Goal: Task Accomplishment & Management: Manage account settings

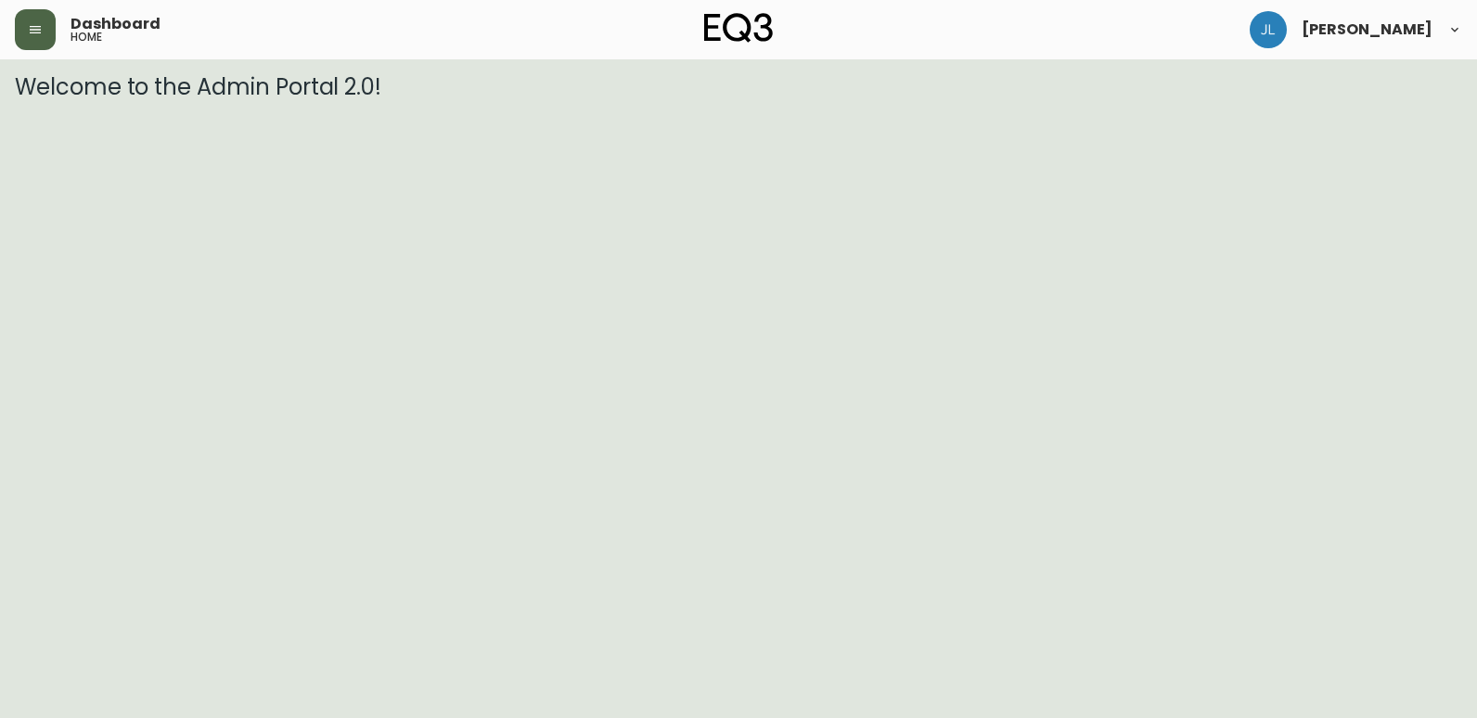
click at [32, 38] on button "button" at bounding box center [35, 29] width 41 height 41
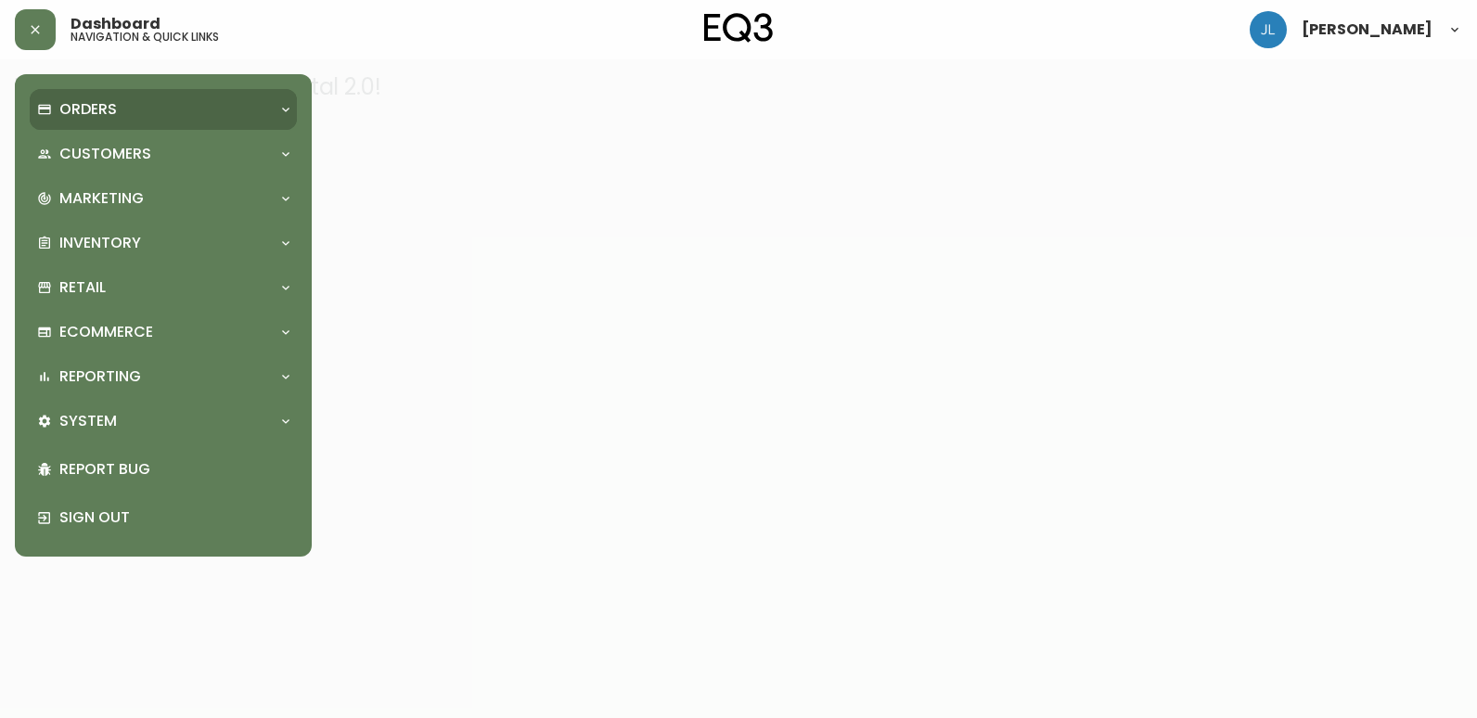
click at [136, 103] on div "Orders" at bounding box center [154, 109] width 234 height 20
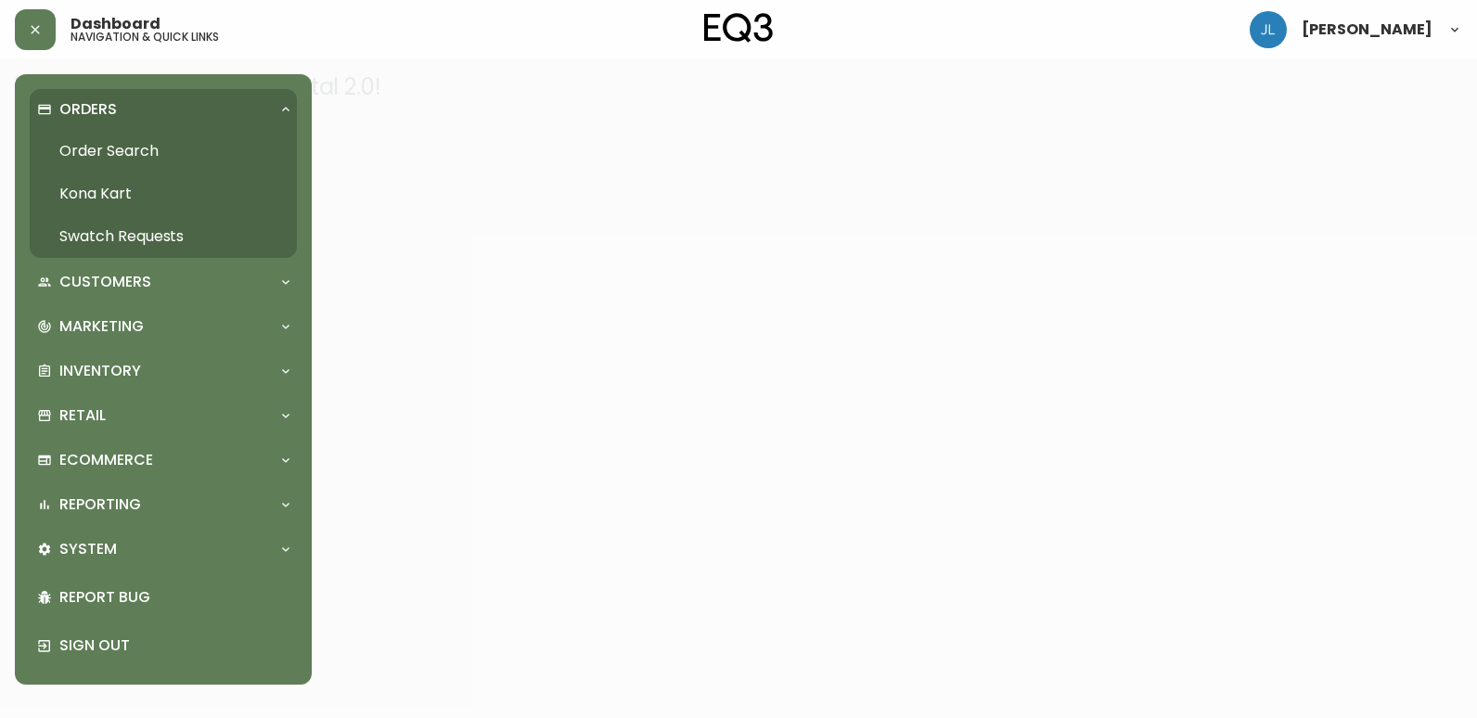
click at [145, 150] on link "Order Search" at bounding box center [163, 151] width 267 height 43
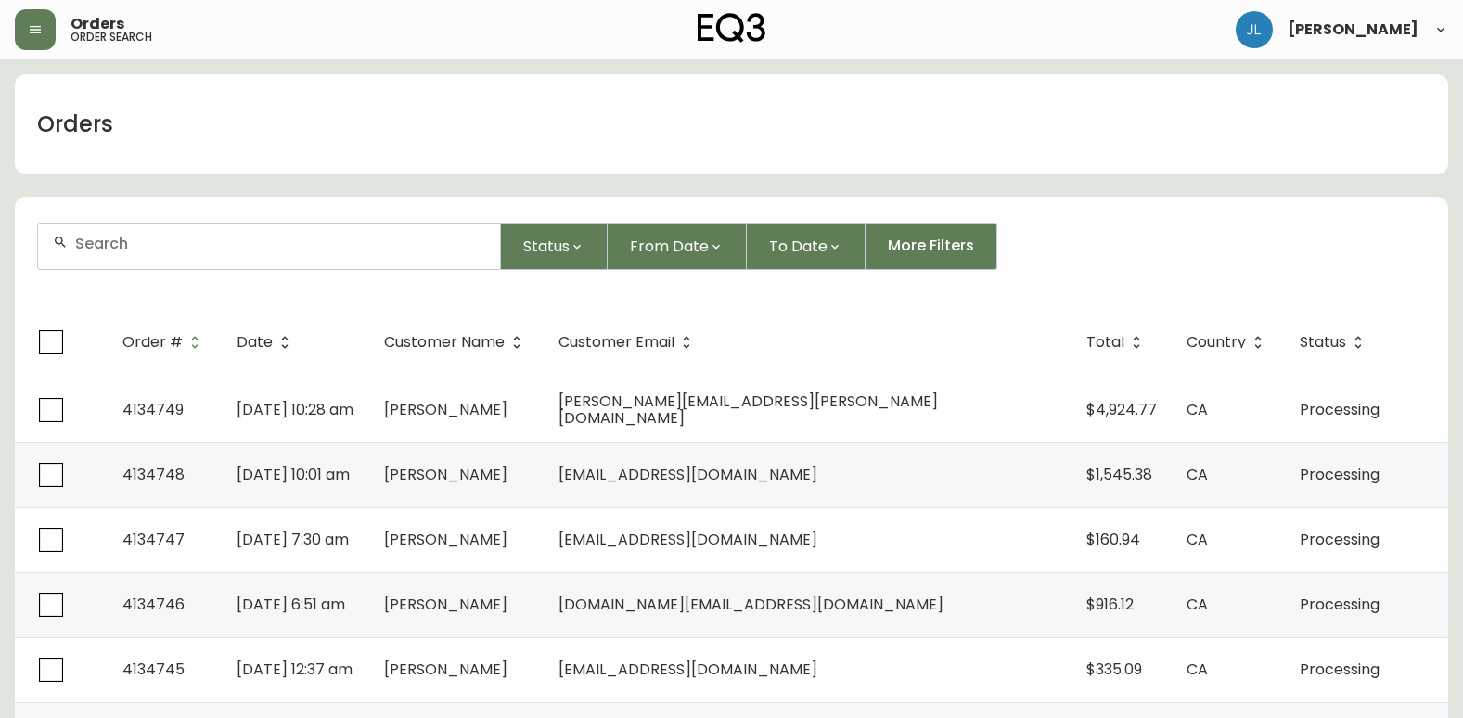
click at [240, 255] on div at bounding box center [269, 246] width 462 height 45
paste input "4134731"
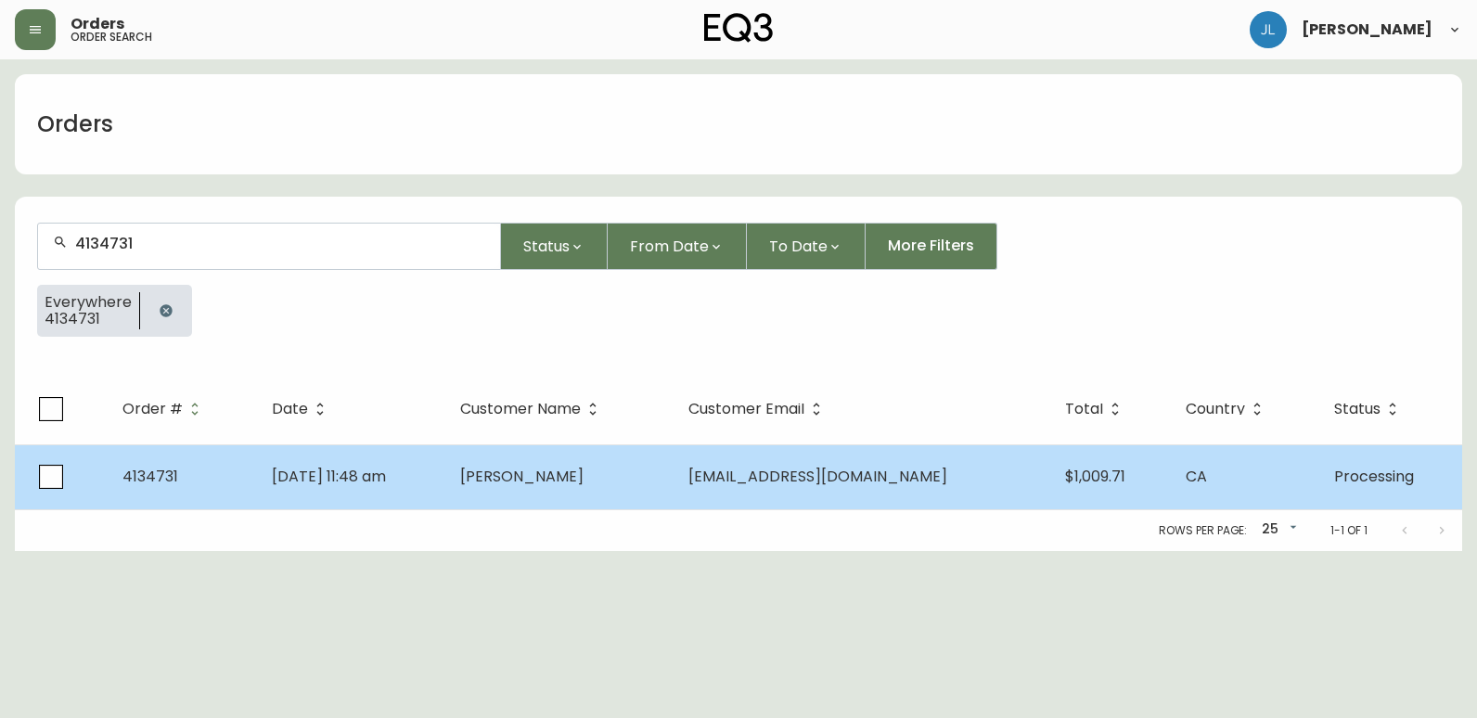
type input "4134731"
click at [445, 468] on td "[DATE] 11:48 am" at bounding box center [351, 476] width 188 height 65
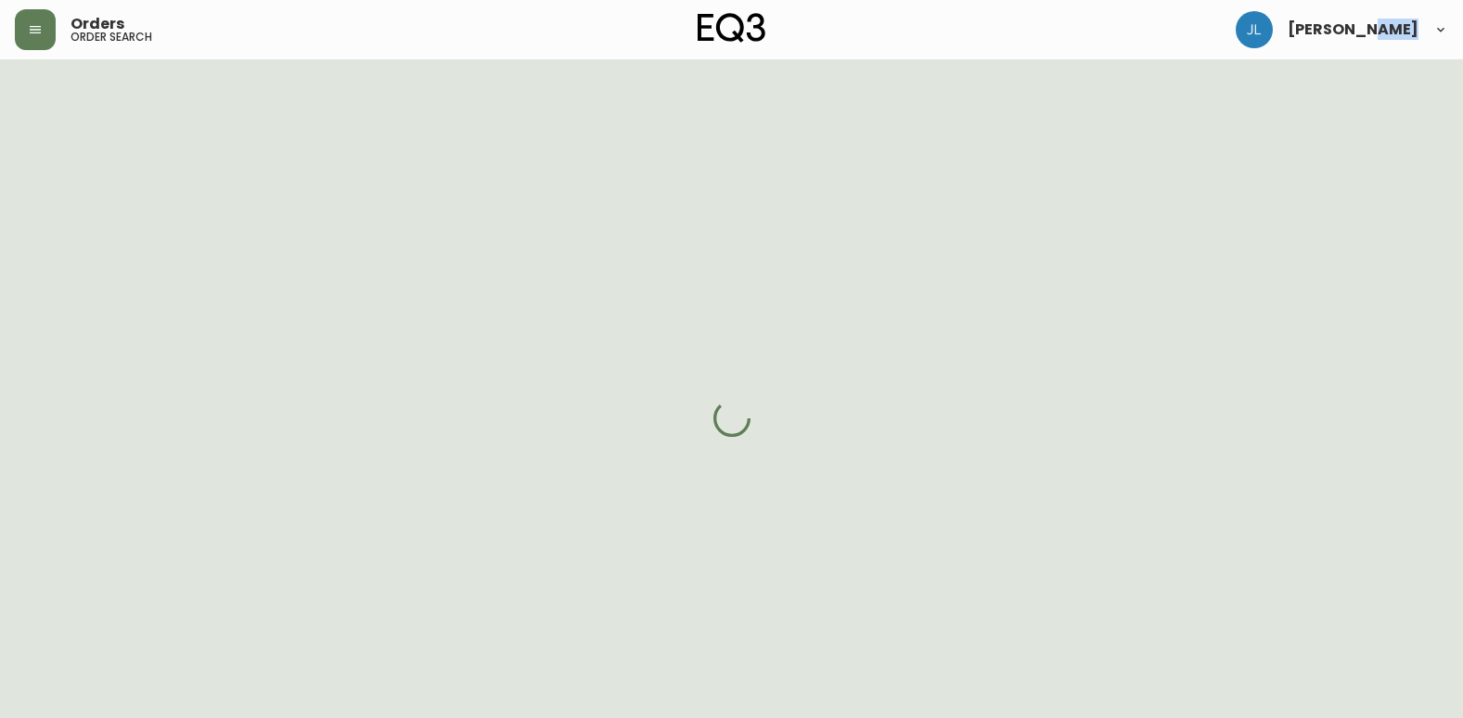
click at [463, 468] on div at bounding box center [731, 418] width 1463 height 718
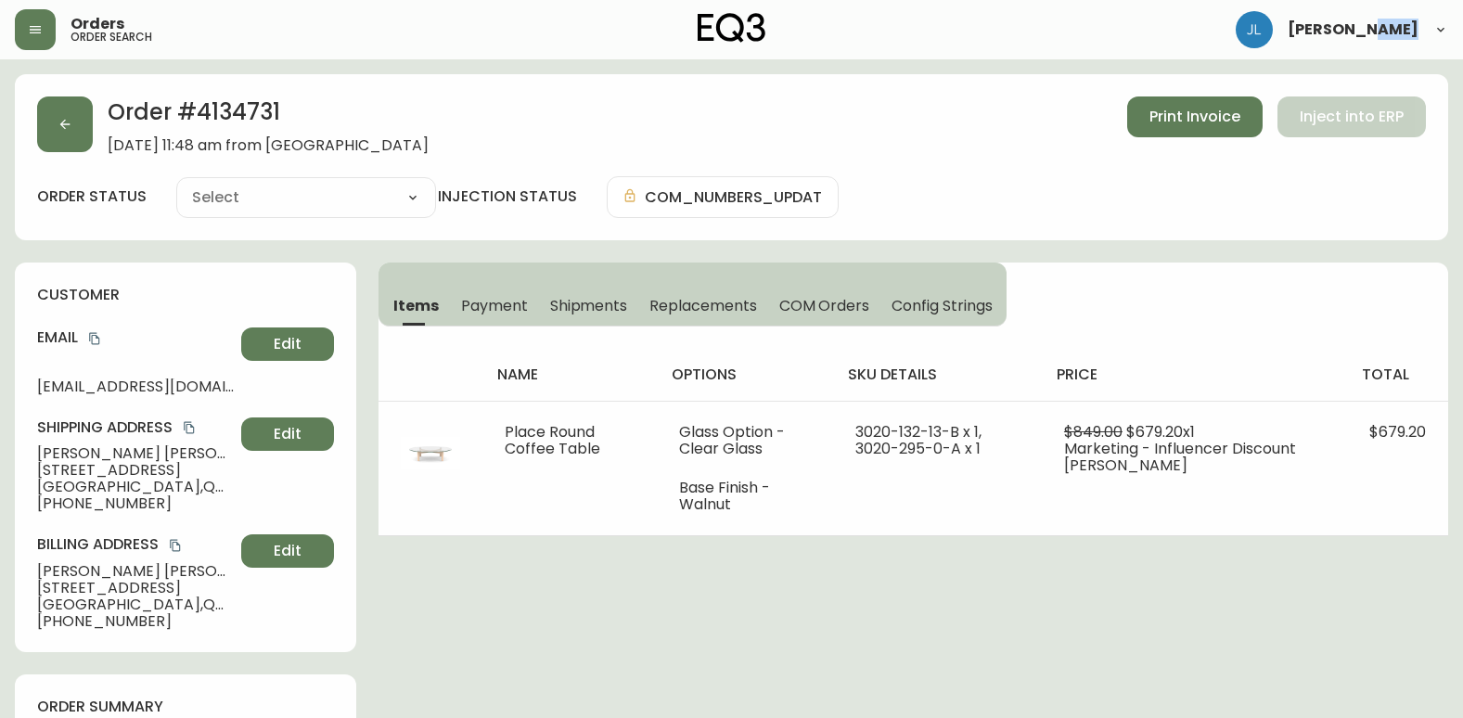
type input "Processing"
select select "PROCESSING"
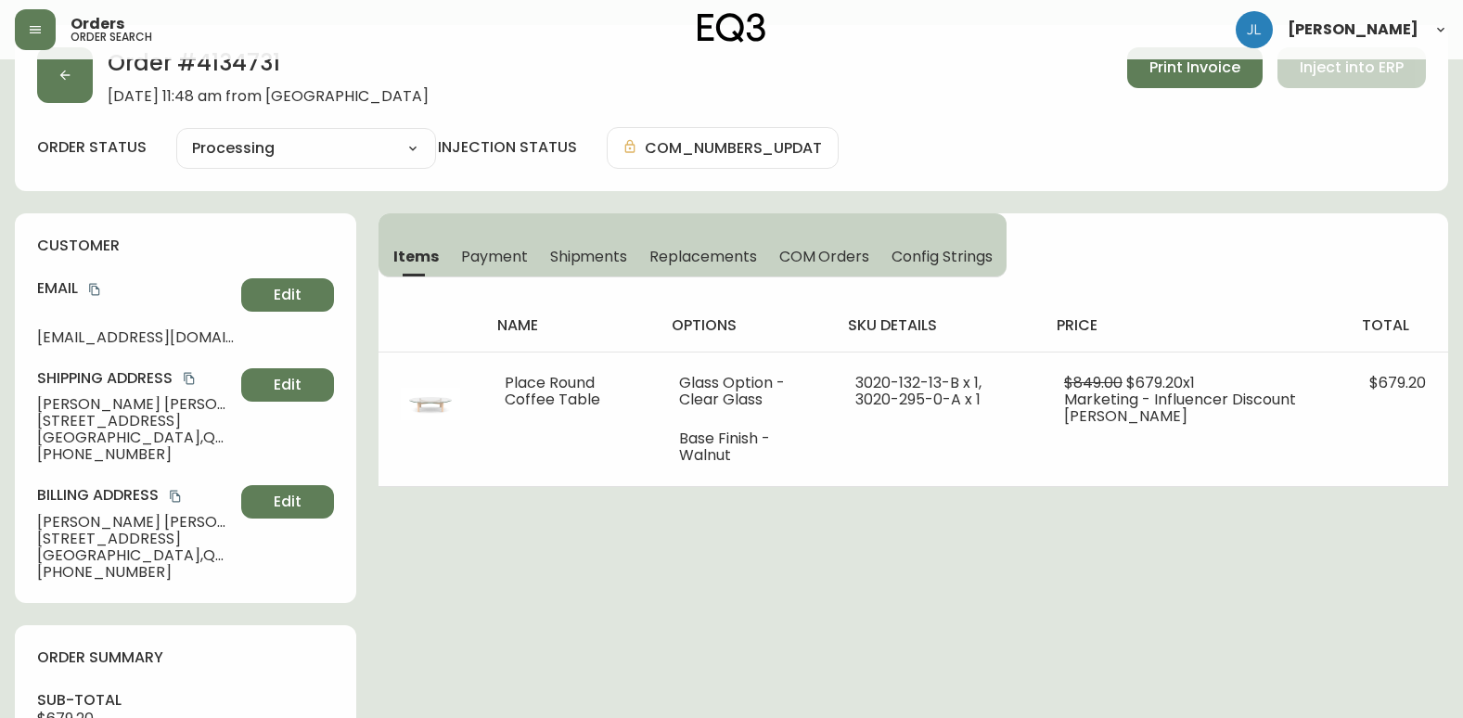
scroll to position [93, 0]
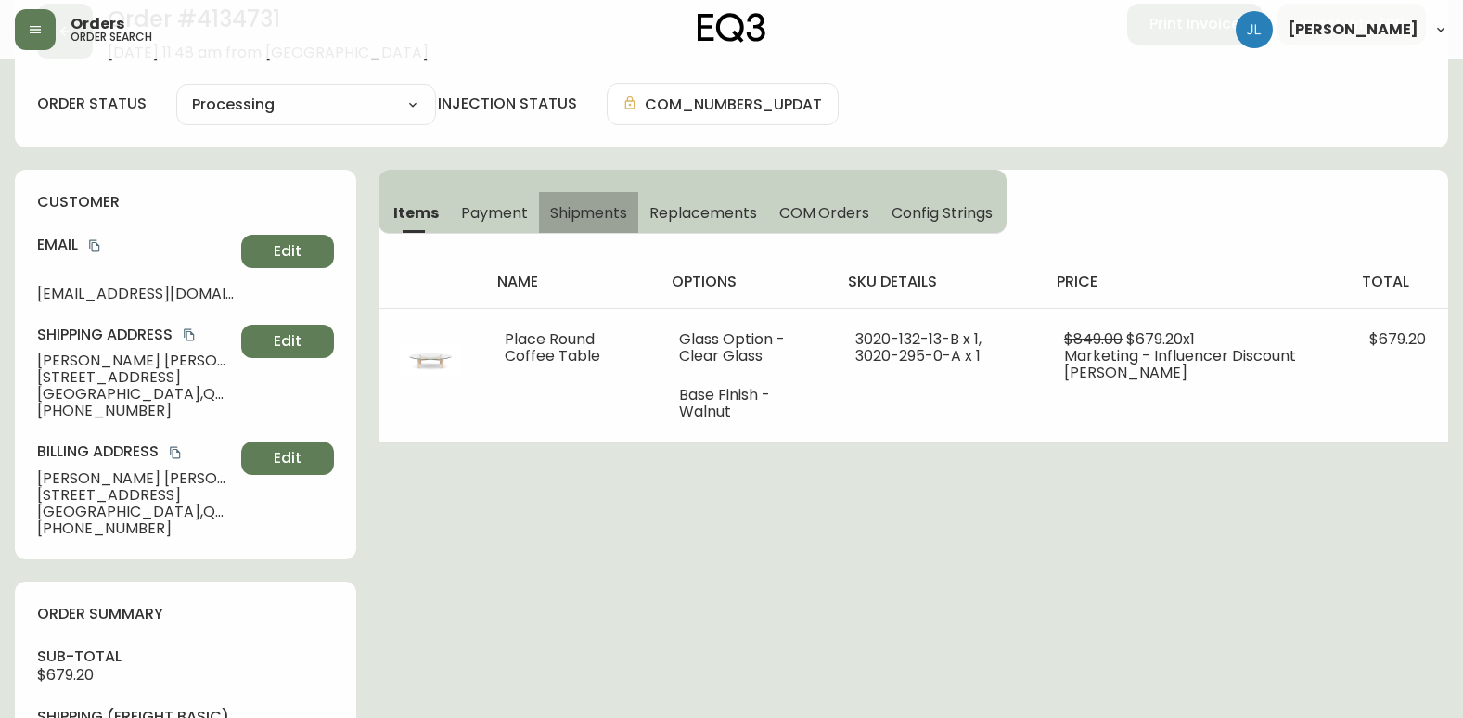
click at [588, 214] on span "Shipments" at bounding box center [589, 212] width 78 height 19
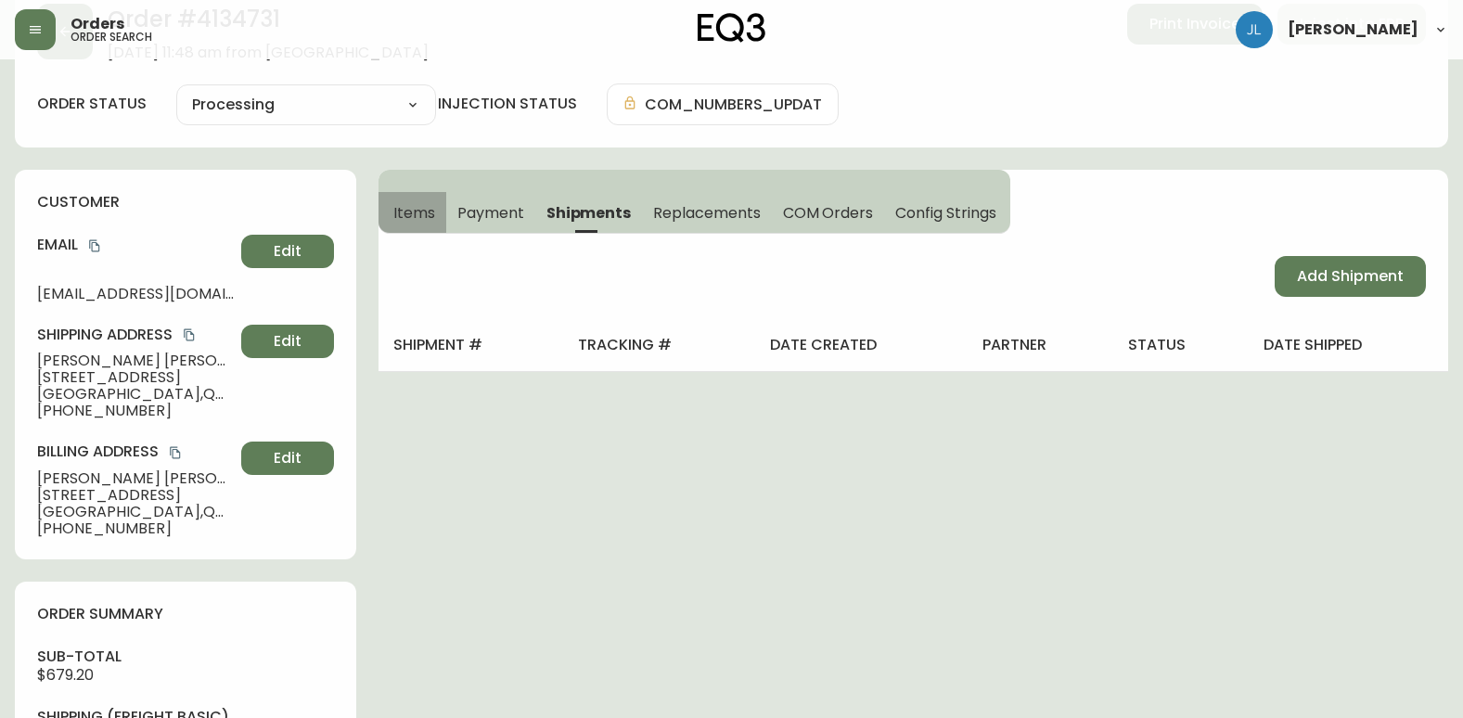
click at [409, 213] on span "Items" at bounding box center [414, 212] width 42 height 19
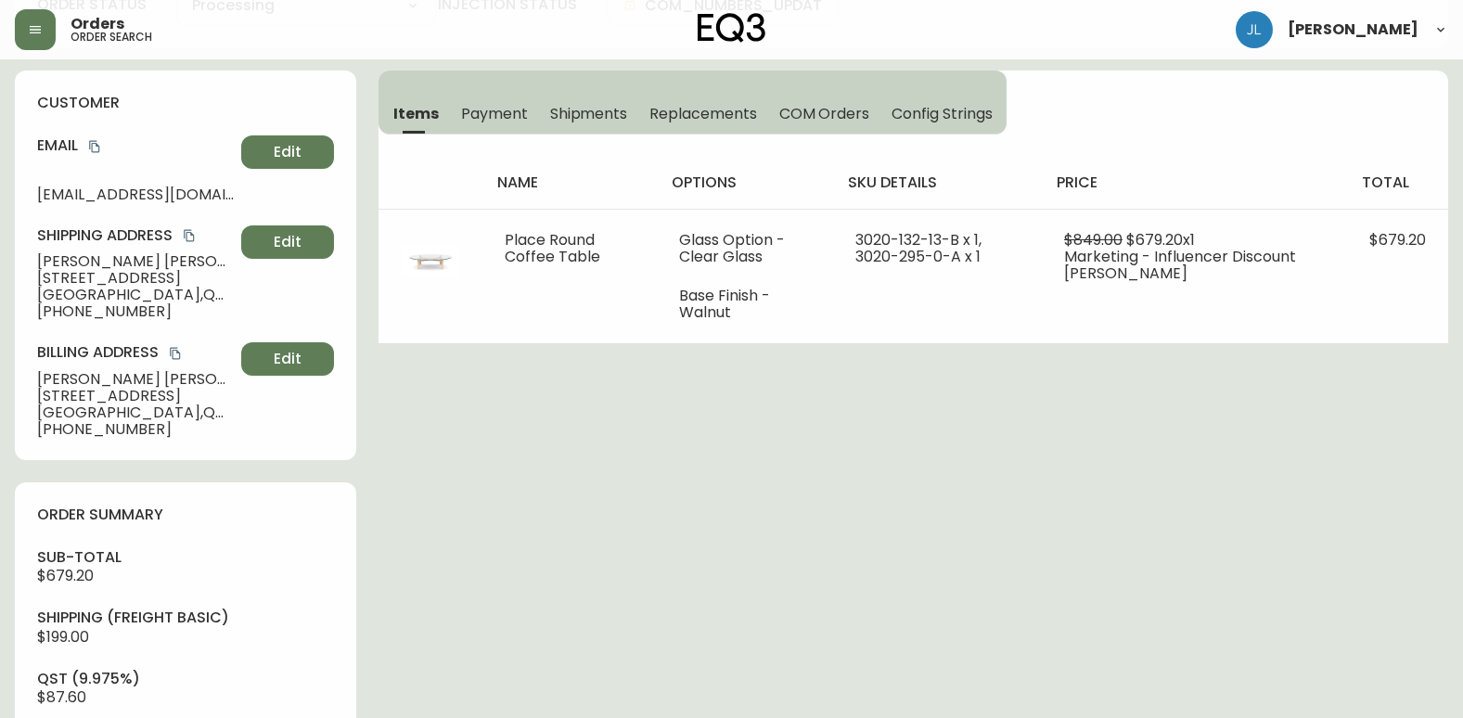
scroll to position [186, 0]
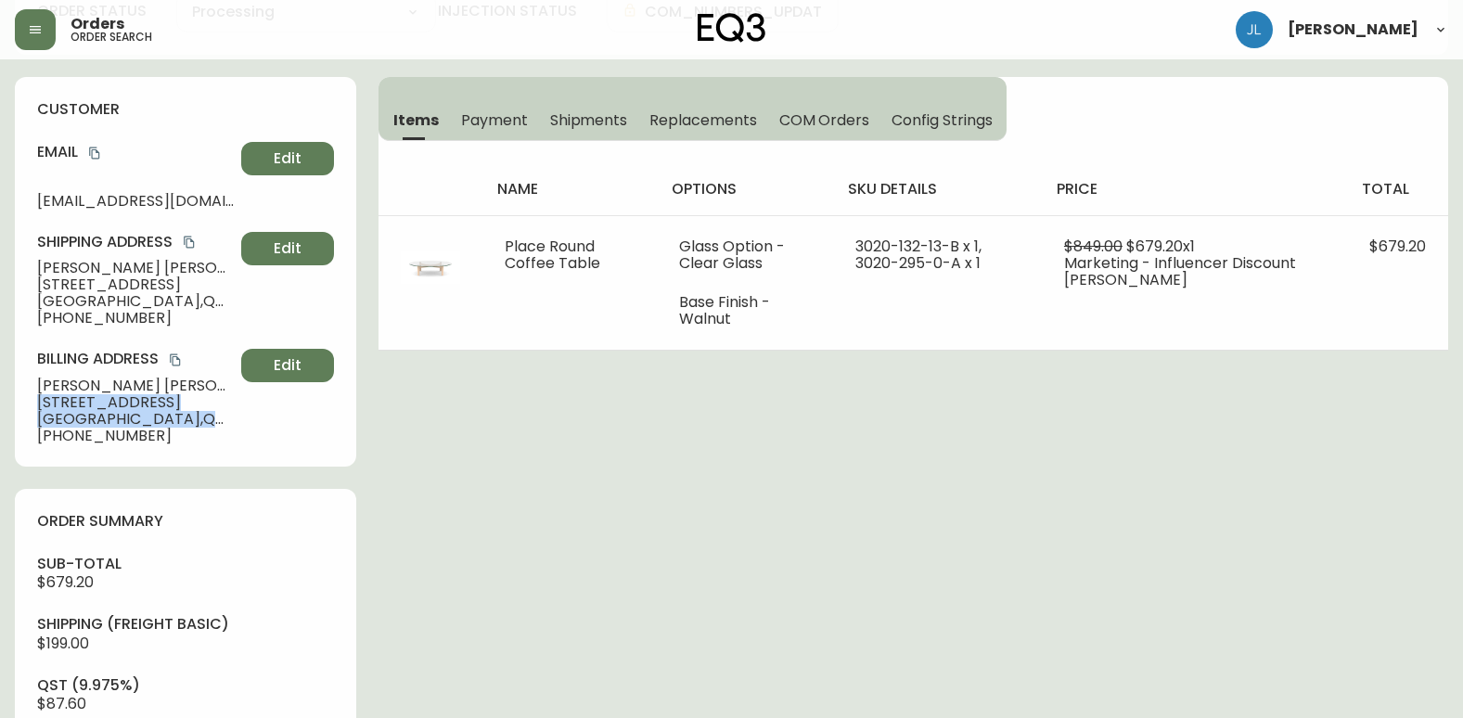
drag, startPoint x: 234, startPoint y: 421, endPoint x: 21, endPoint y: 396, distance: 213.9
click at [21, 396] on div "customer Email [EMAIL_ADDRESS][DOMAIN_NAME] Edit Shipping Address [PERSON_NAME]…" at bounding box center [185, 272] width 341 height 390
copy div "[STREET_ADDRESS]"
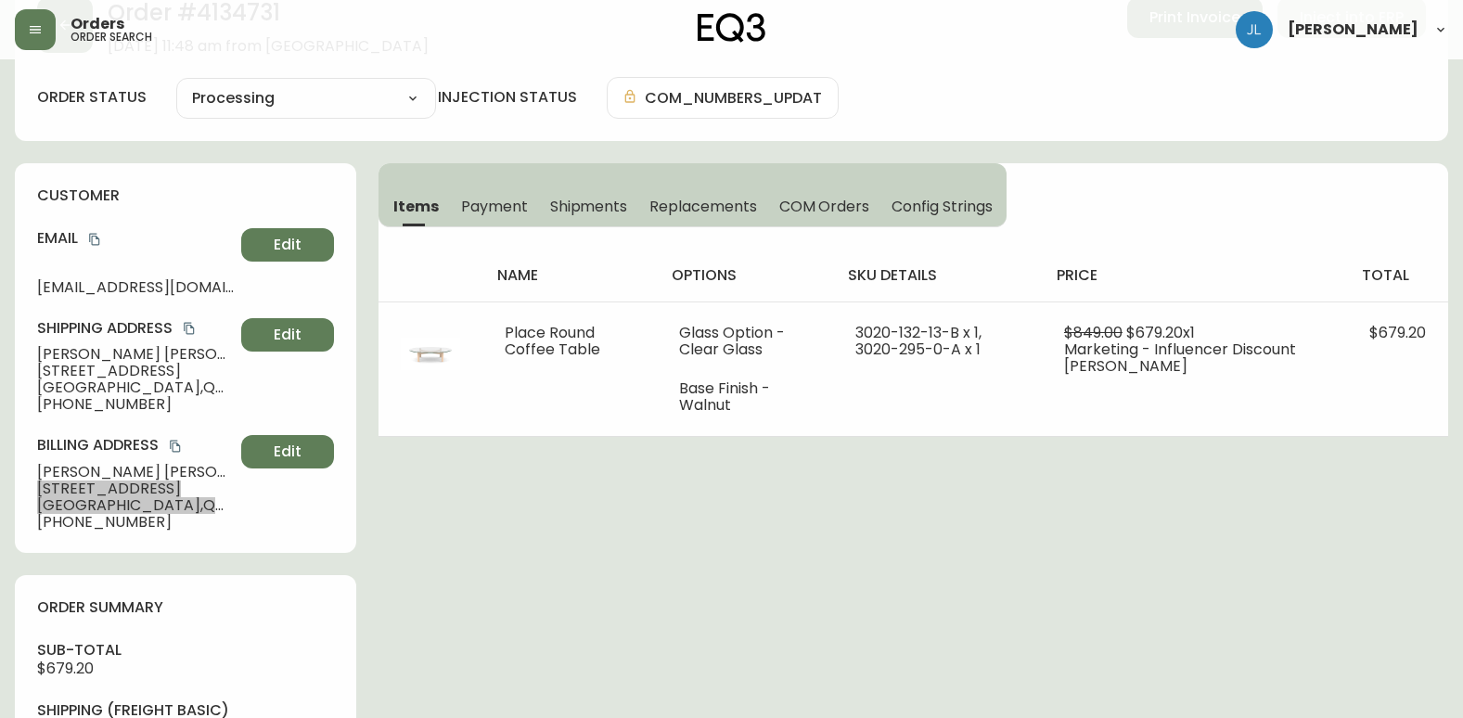
scroll to position [0, 0]
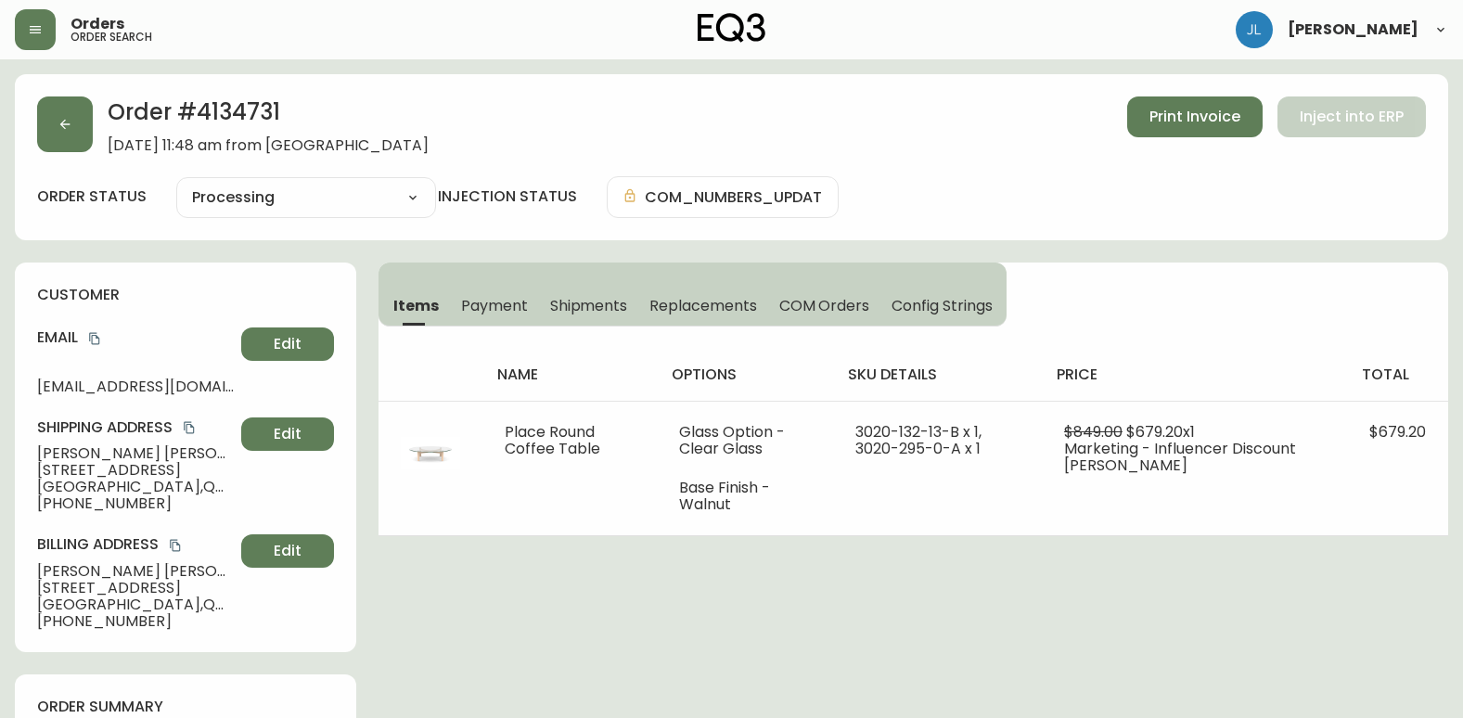
drag, startPoint x: 296, startPoint y: 119, endPoint x: 200, endPoint y: 130, distance: 96.2
click at [200, 130] on h2 "Order # 4134731" at bounding box center [268, 116] width 321 height 41
copy h2 "4134731"
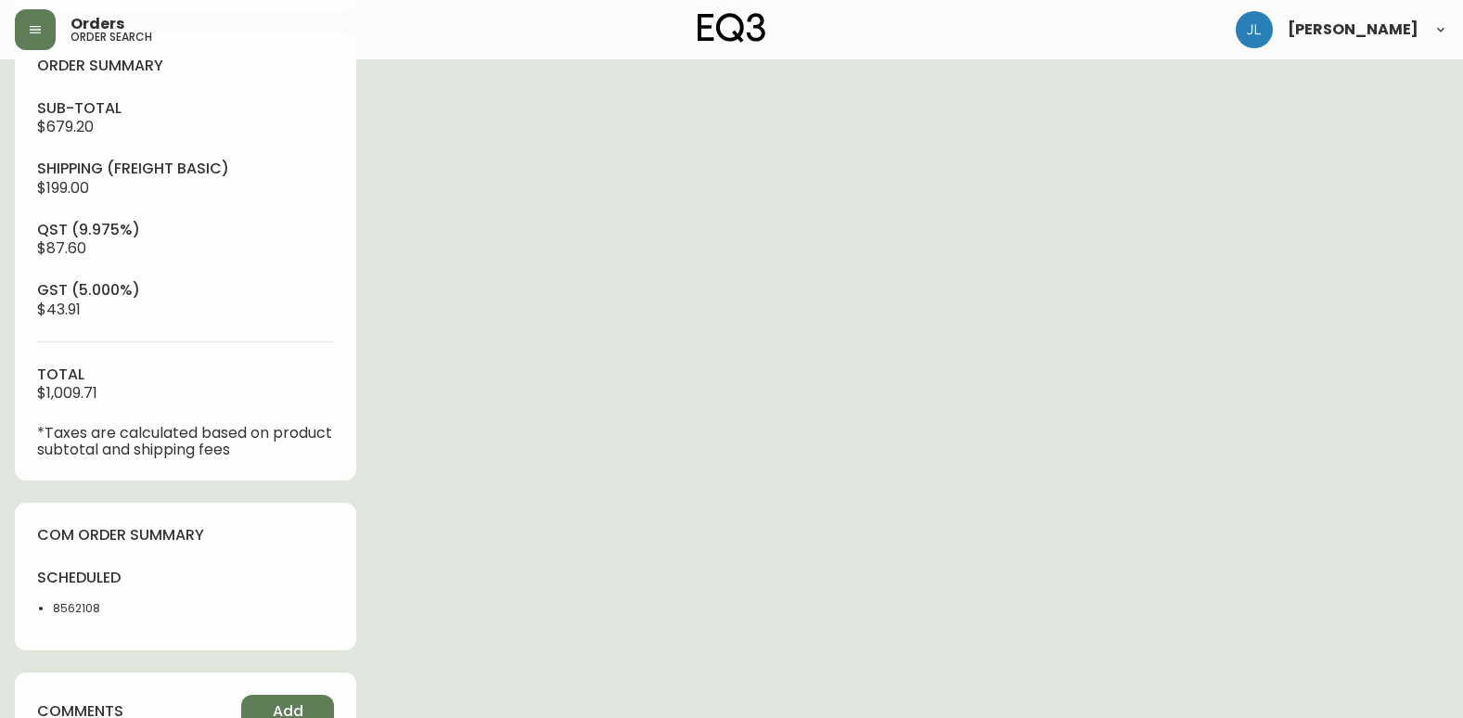
scroll to position [742, 0]
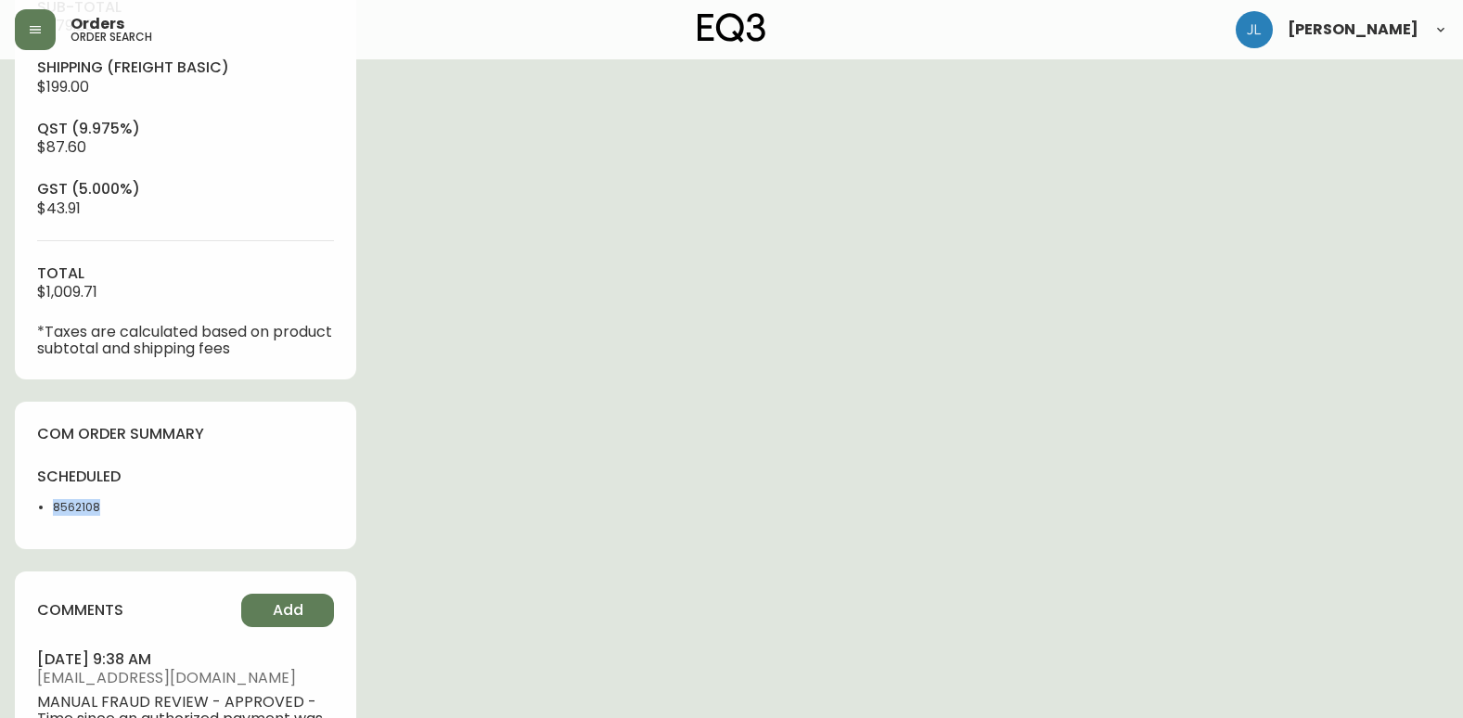
drag, startPoint x: 141, startPoint y: 499, endPoint x: 36, endPoint y: 502, distance: 104.9
click at [36, 502] on div "com order summary scheduled 8562108" at bounding box center [185, 475] width 341 height 147
copy li "8562108"
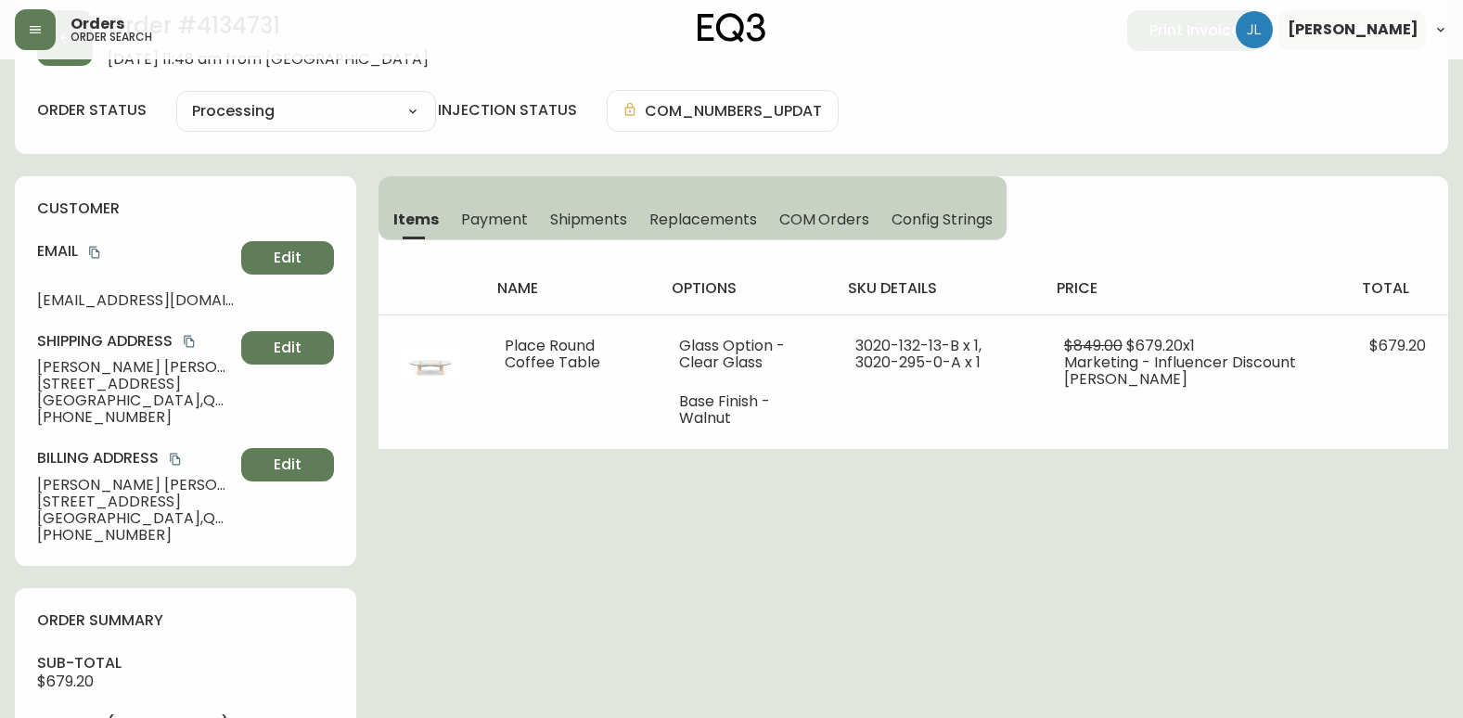
scroll to position [0, 0]
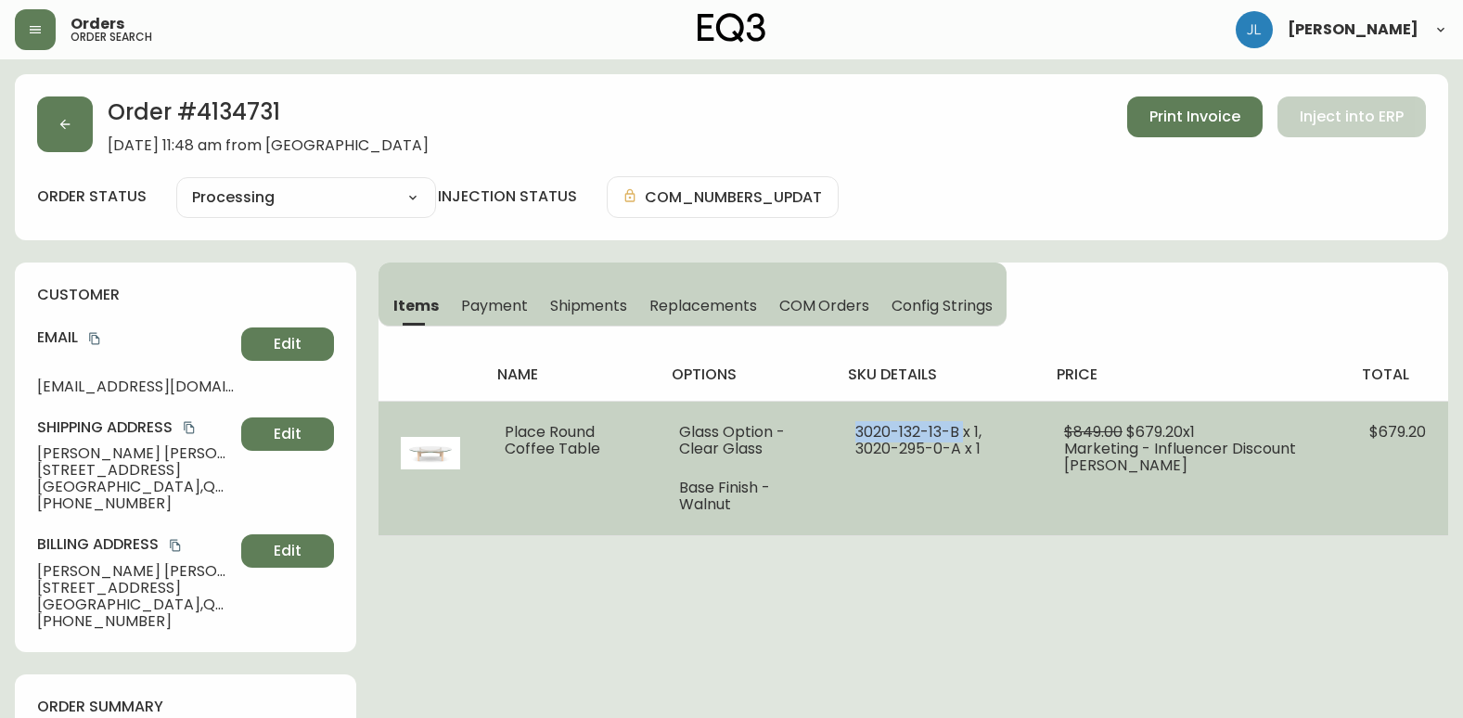
drag, startPoint x: 862, startPoint y: 431, endPoint x: 971, endPoint y: 429, distance: 109.5
click at [971, 429] on td "3020-132-13-B x 1, 3020-295-0-A x 1" at bounding box center [937, 468] width 209 height 135
copy span "3020-132-13-B"
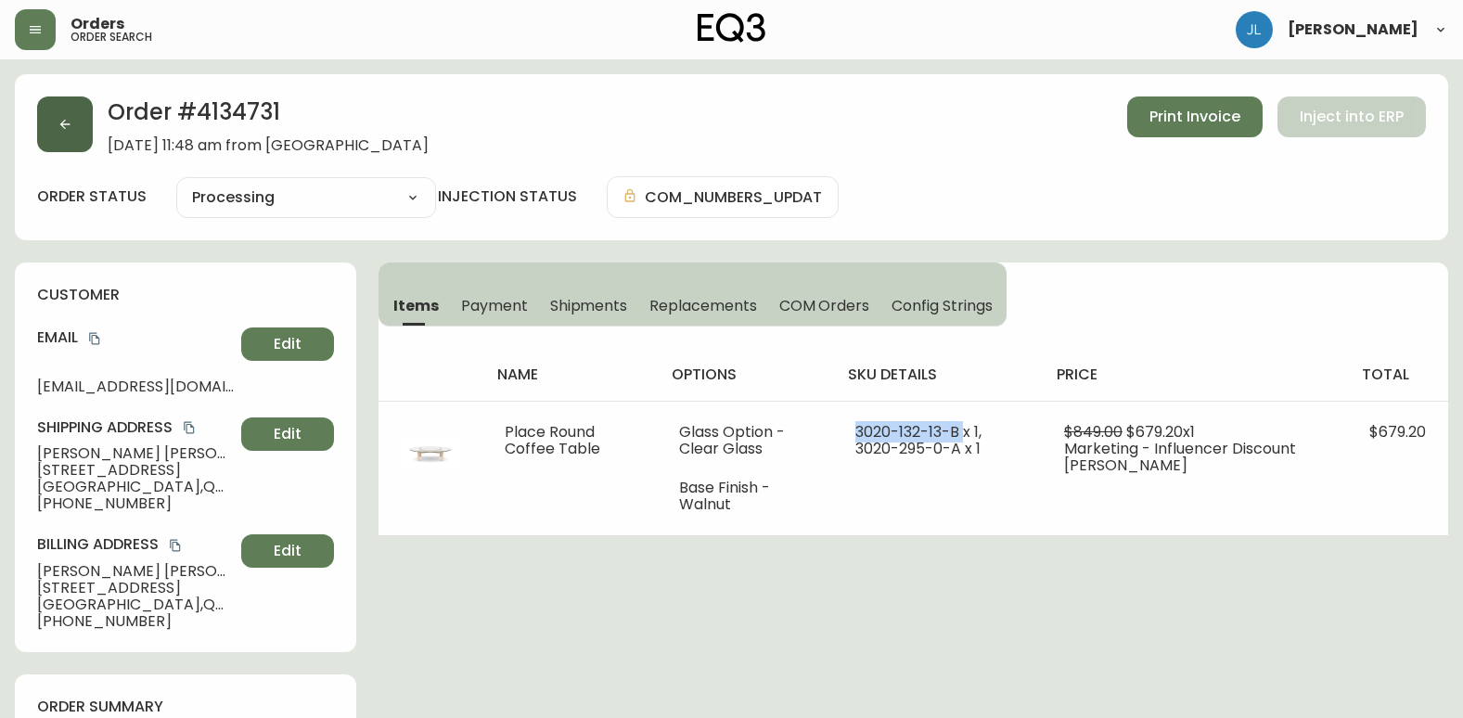
click at [73, 123] on button "button" at bounding box center [65, 124] width 56 height 56
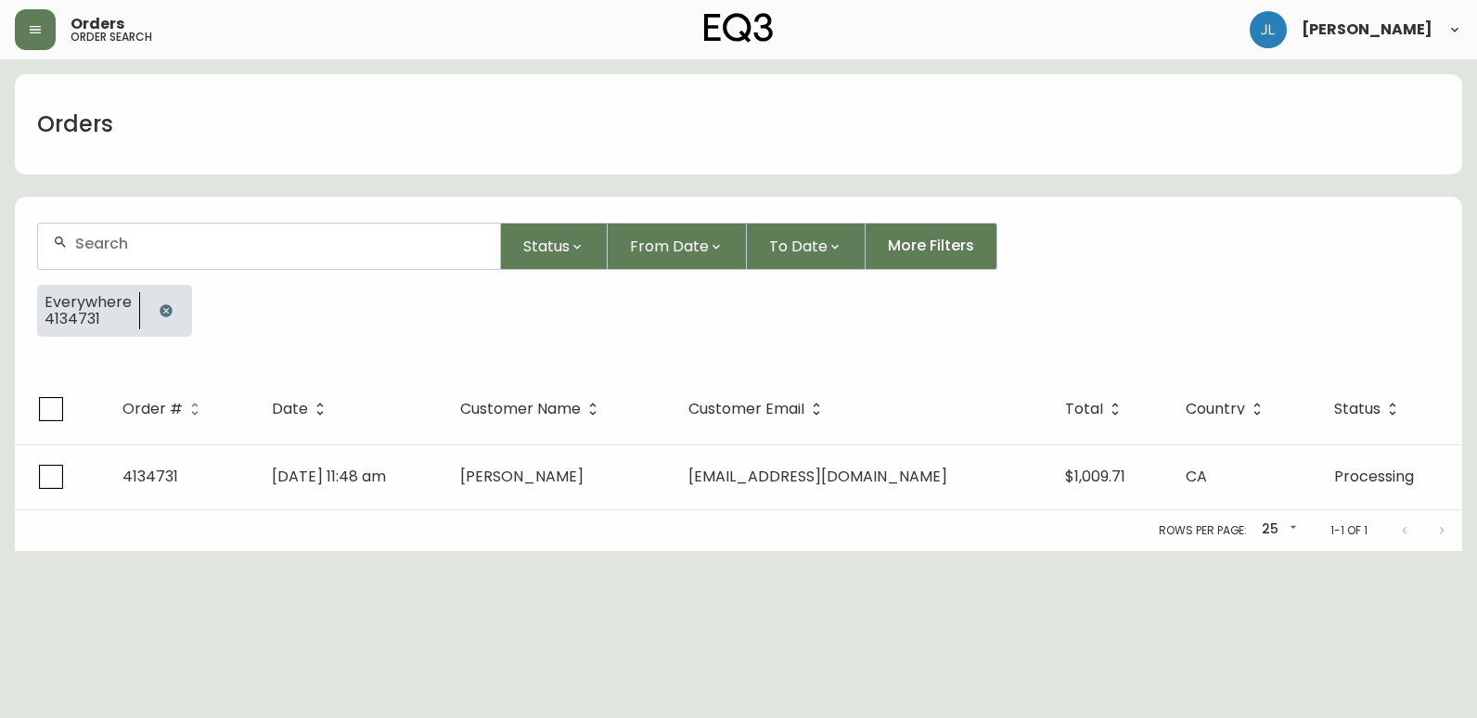
click at [160, 304] on icon "button" at bounding box center [166, 310] width 15 height 15
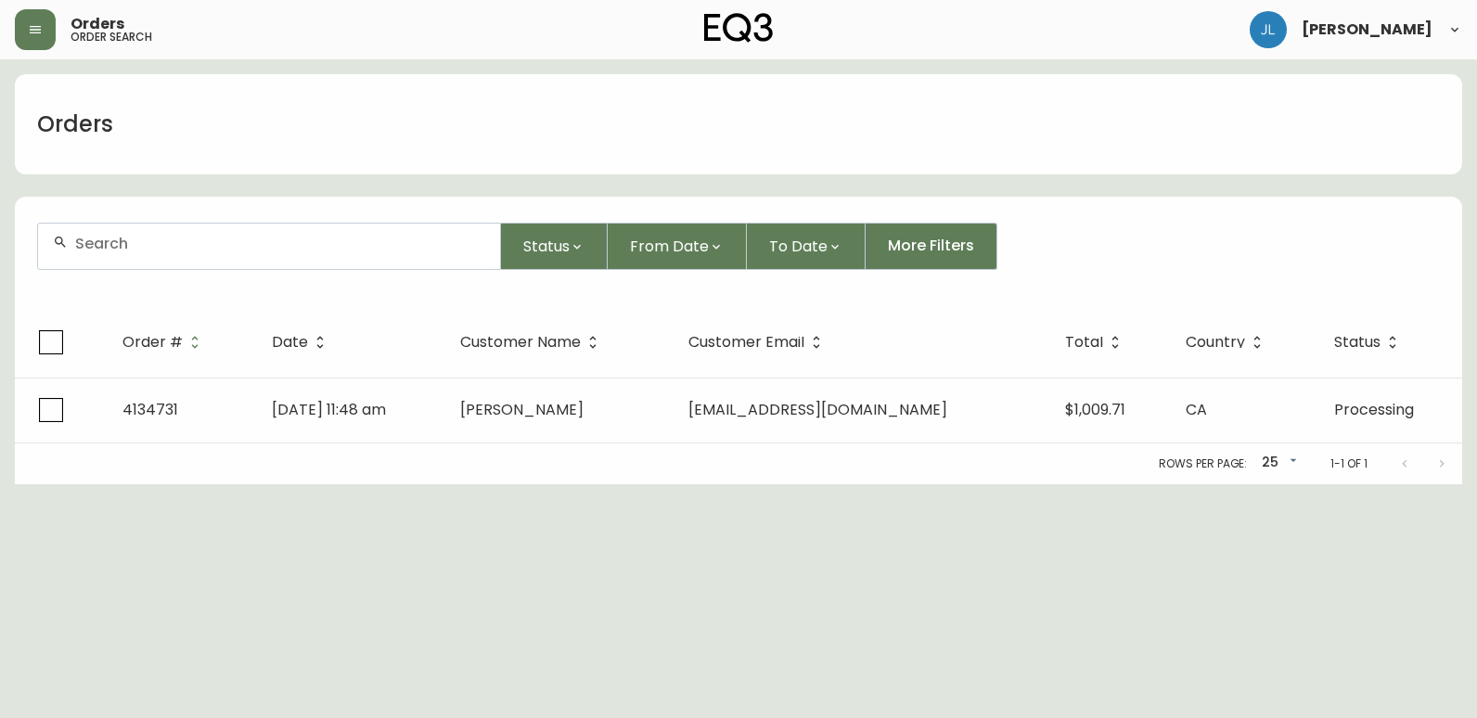
click at [184, 249] on input "text" at bounding box center [280, 244] width 410 height 18
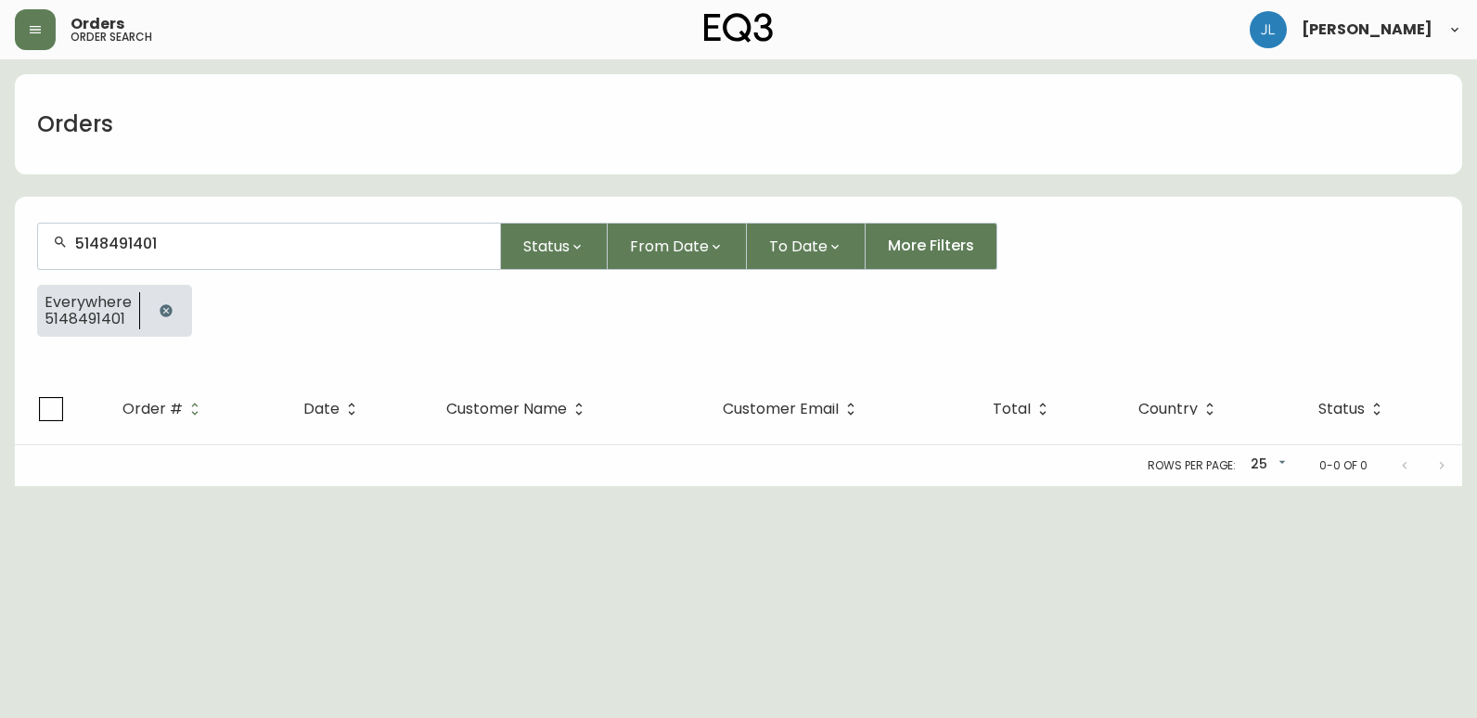
type input "5148491401"
click at [165, 308] on icon "button" at bounding box center [166, 310] width 12 height 12
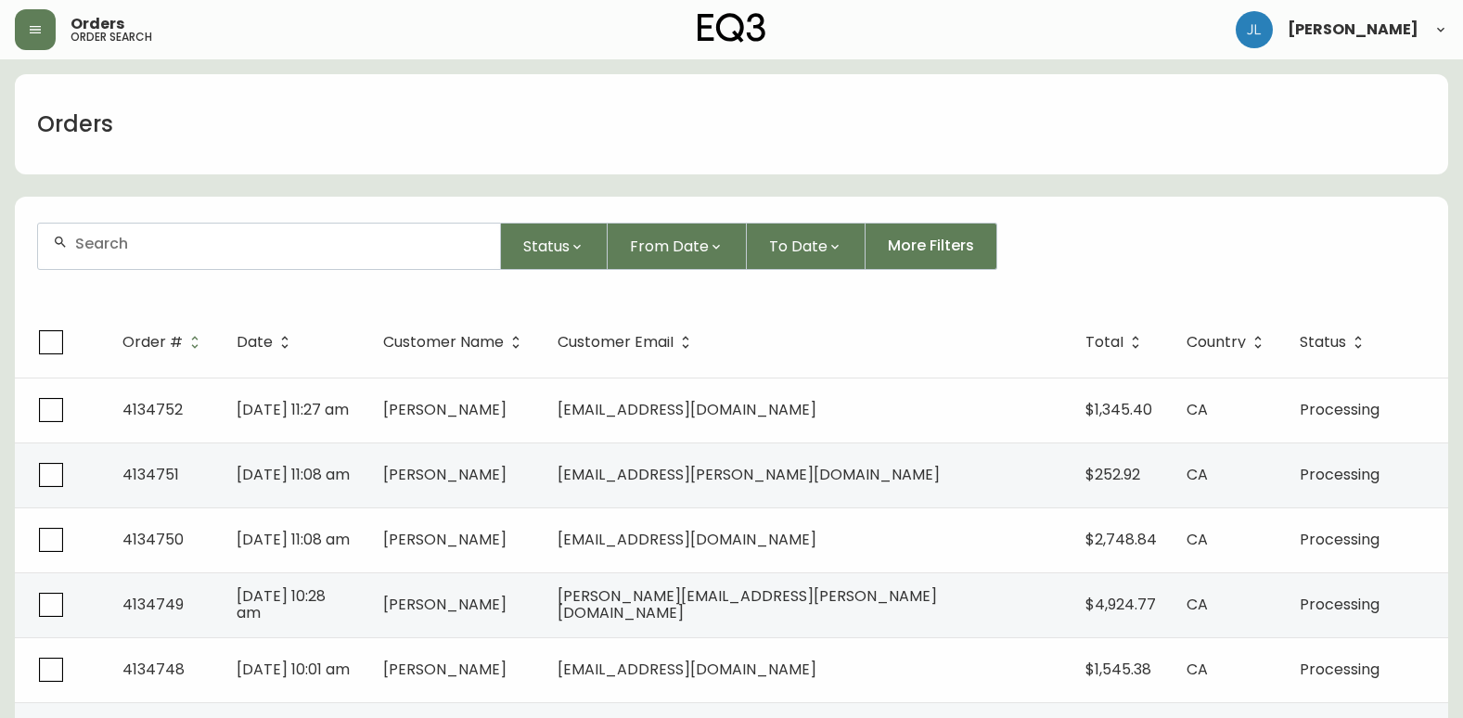
click at [76, 234] on div at bounding box center [269, 246] width 462 height 45
type input "7789681886"
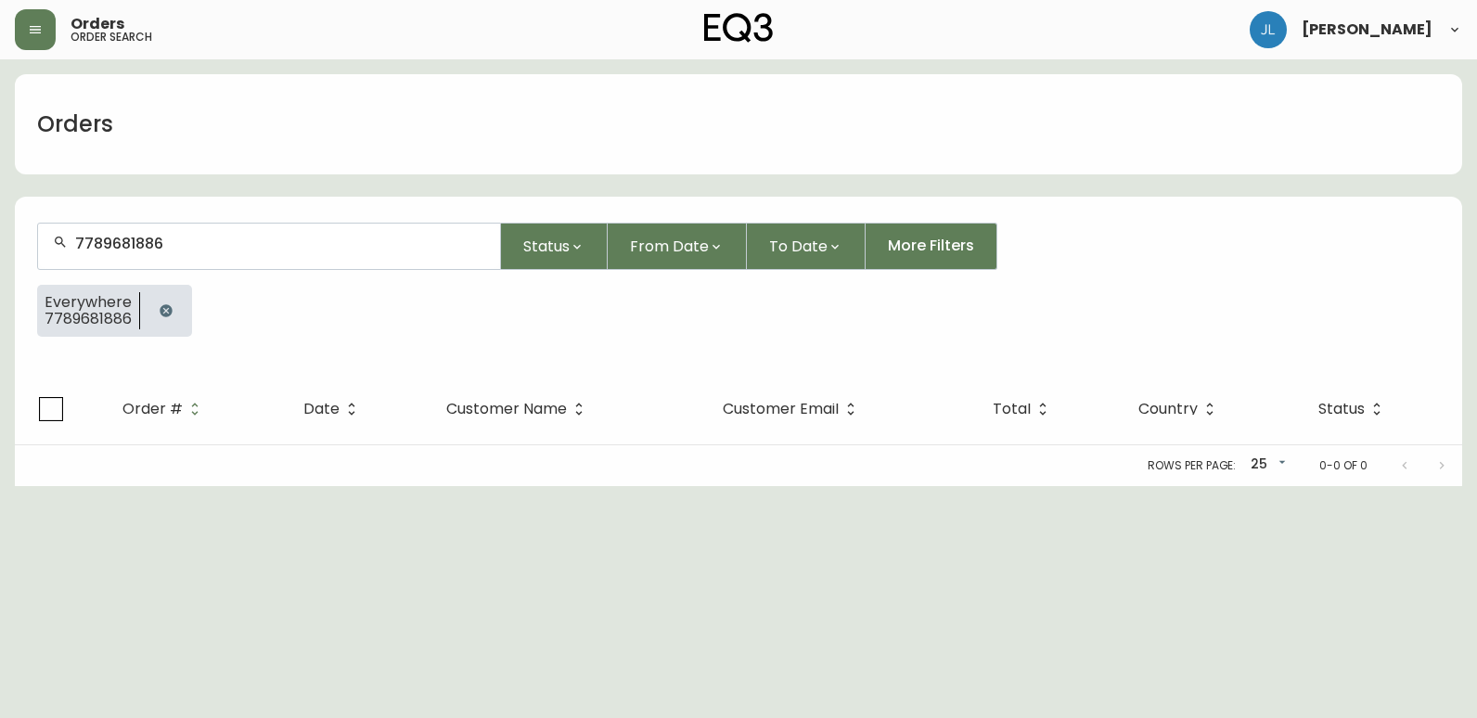
click at [168, 311] on icon "button" at bounding box center [166, 310] width 12 height 12
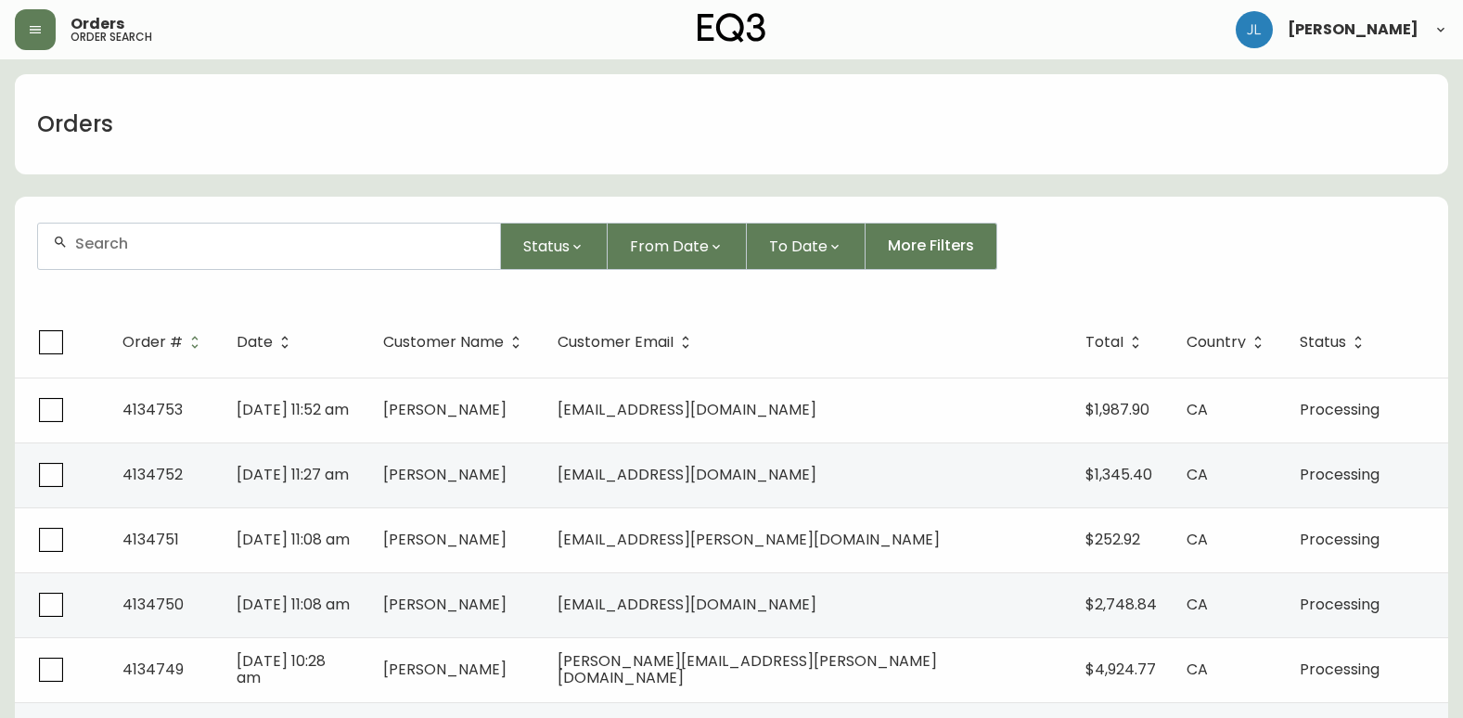
click at [276, 244] on input "text" at bounding box center [280, 244] width 410 height 18
paste input "4134731"
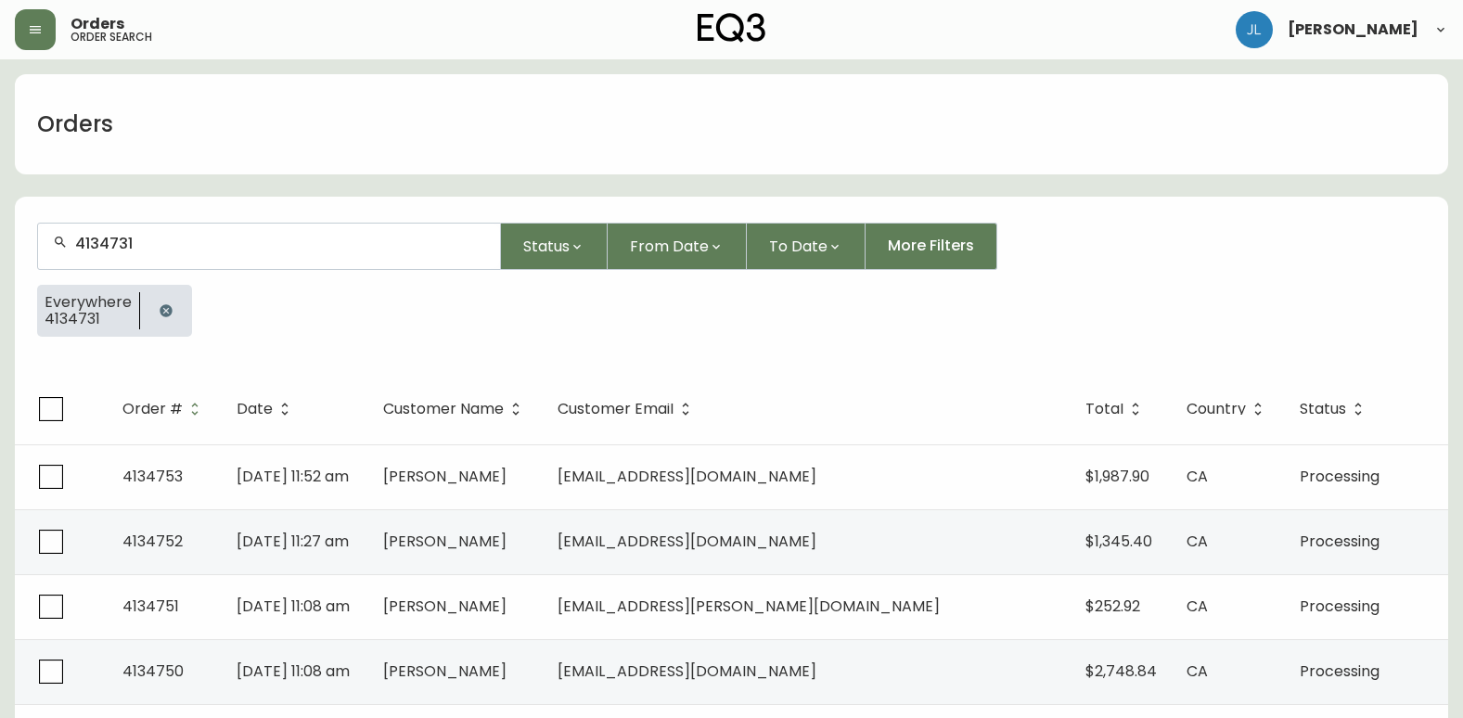
type input "4134731"
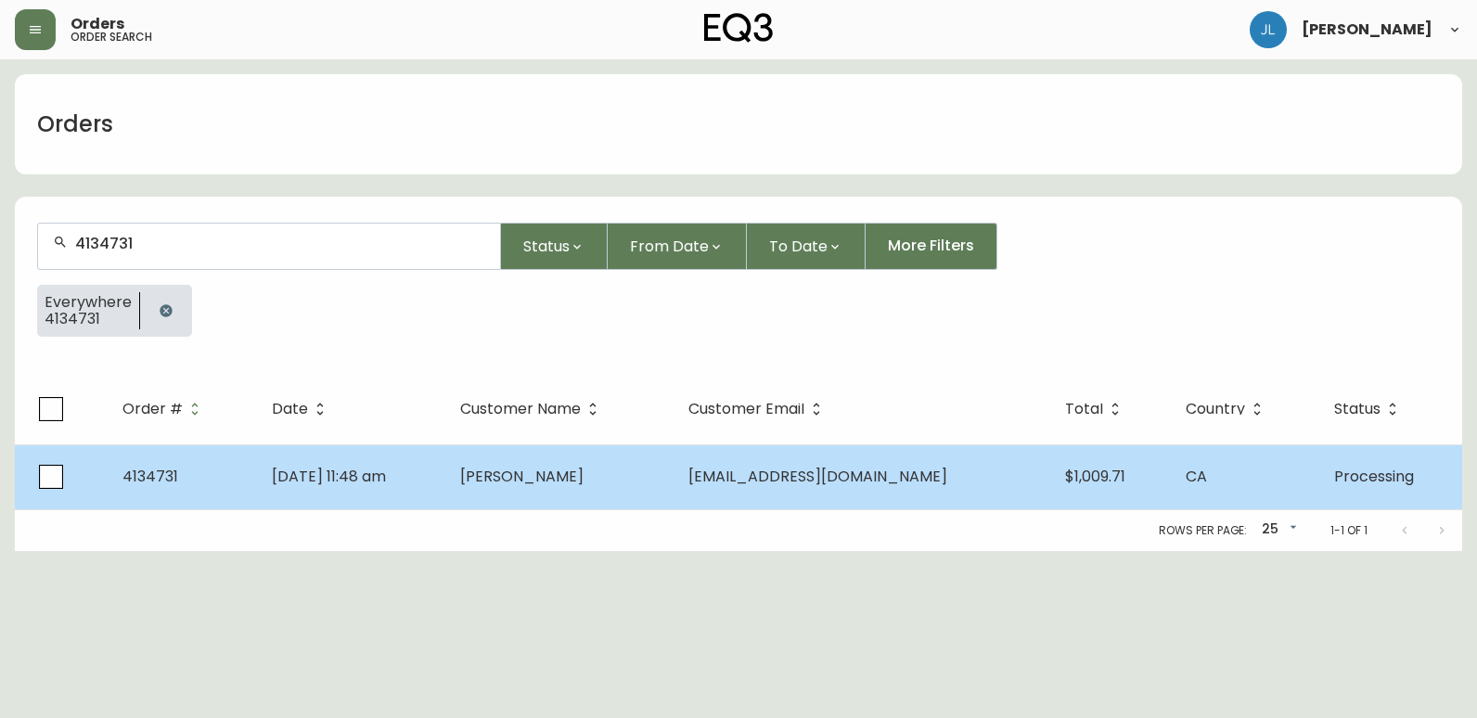
click at [445, 472] on td "[DATE] 11:48 am" at bounding box center [351, 476] width 188 height 65
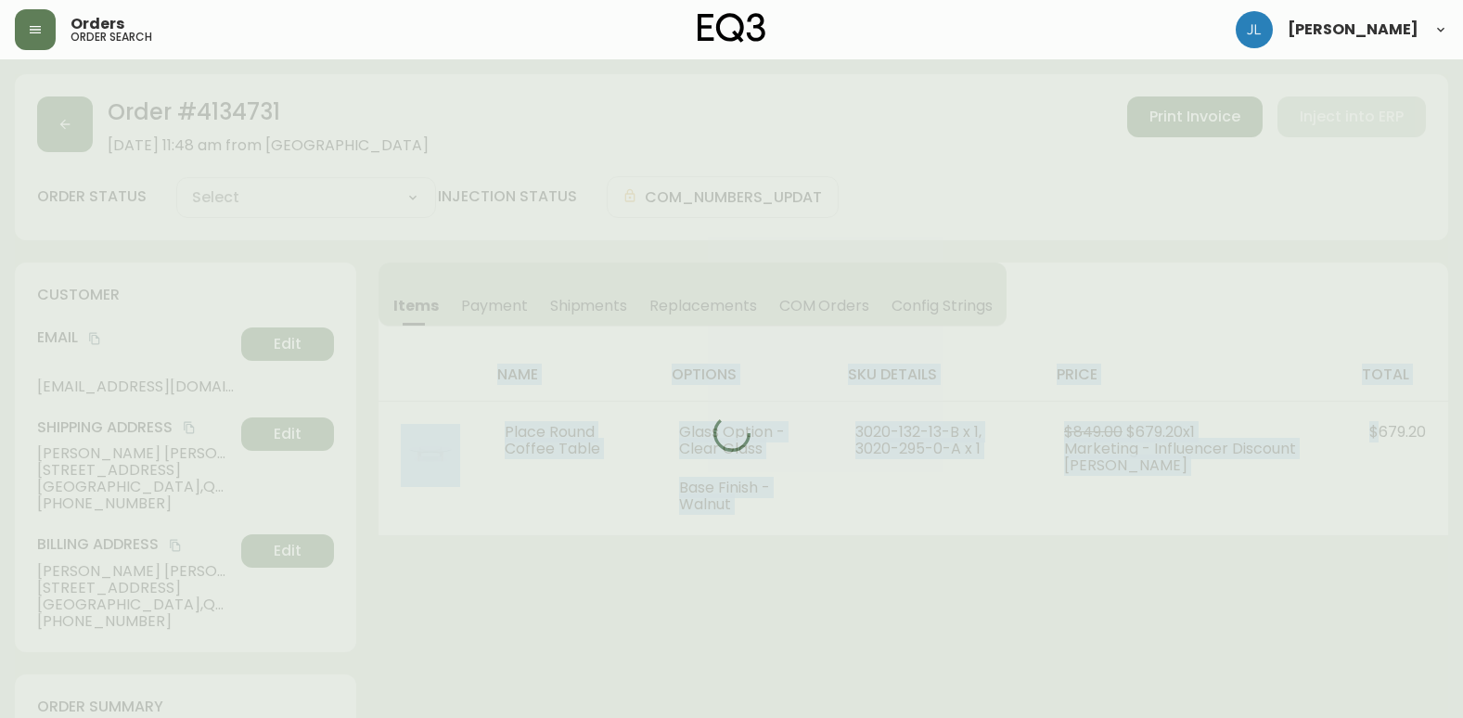
click at [482, 472] on div at bounding box center [731, 433] width 1433 height 718
type input "Processing"
select select "PROCESSING"
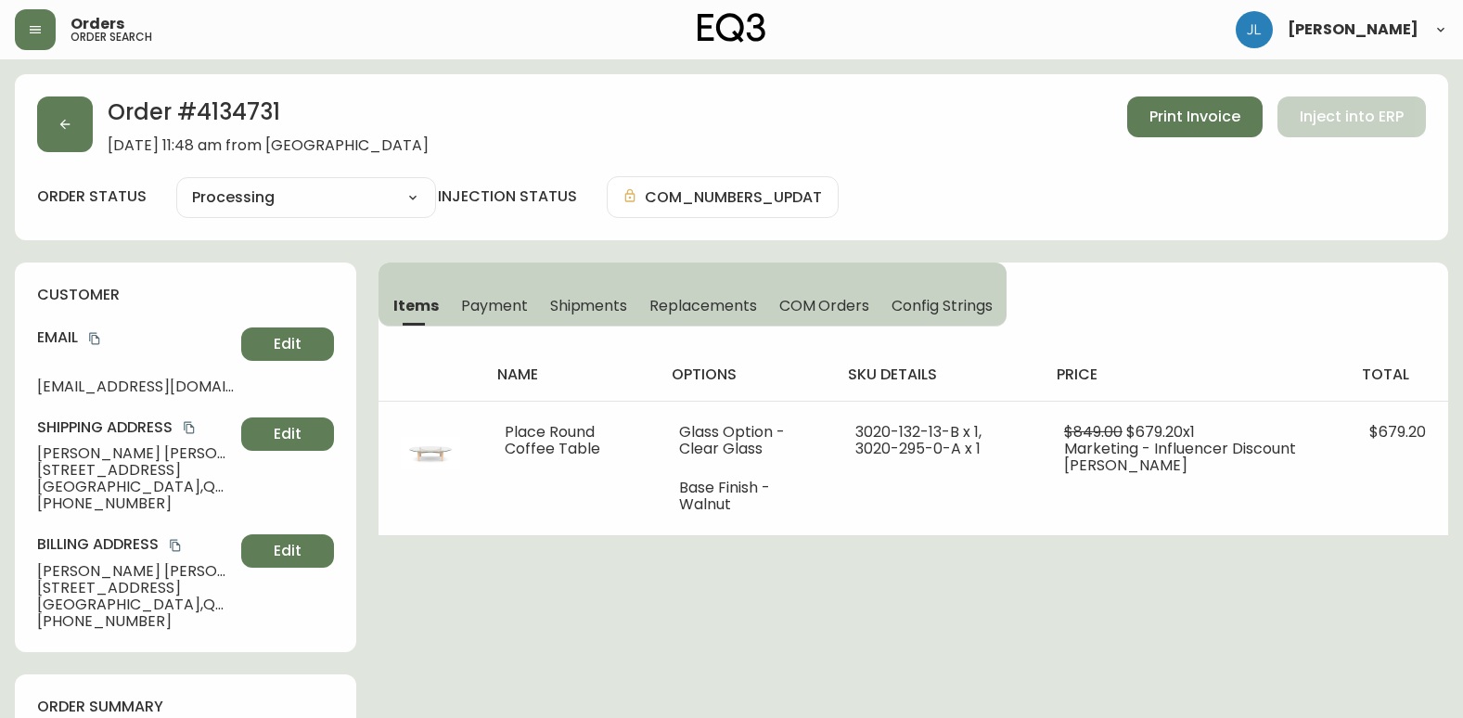
drag, startPoint x: 139, startPoint y: 454, endPoint x: 11, endPoint y: 458, distance: 128.1
drag, startPoint x: 11, startPoint y: 458, endPoint x: 176, endPoint y: 504, distance: 171.3
click at [176, 504] on span "[PHONE_NUMBER]" at bounding box center [135, 503] width 197 height 17
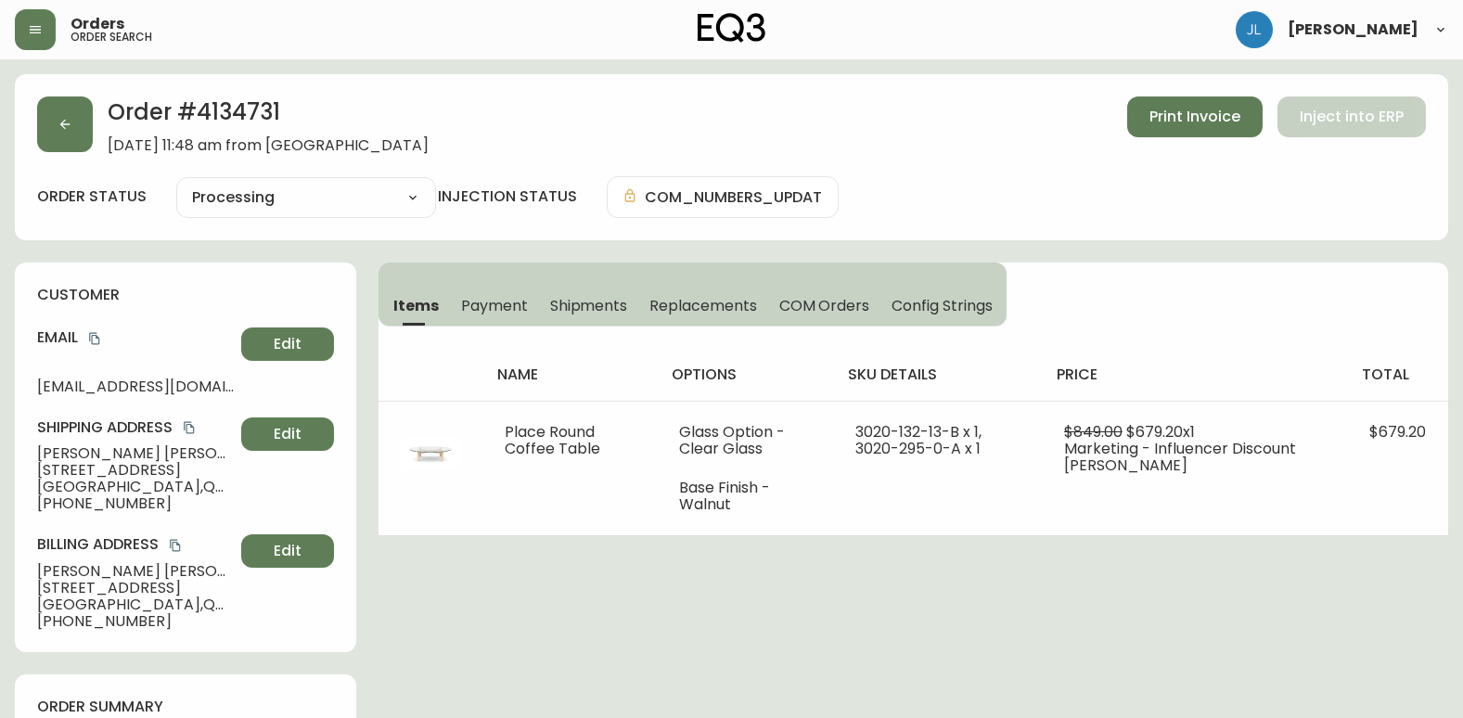
click at [147, 505] on span "[PHONE_NUMBER]" at bounding box center [135, 503] width 197 height 17
drag, startPoint x: 146, startPoint y: 455, endPoint x: 21, endPoint y: 455, distance: 124.3
click at [21, 455] on div "customer Email [EMAIL_ADDRESS][DOMAIN_NAME] Edit Shipping Address [PERSON_NAME]…" at bounding box center [185, 458] width 341 height 390
copy span "[PERSON_NAME]"
click at [78, 127] on button "button" at bounding box center [65, 124] width 56 height 56
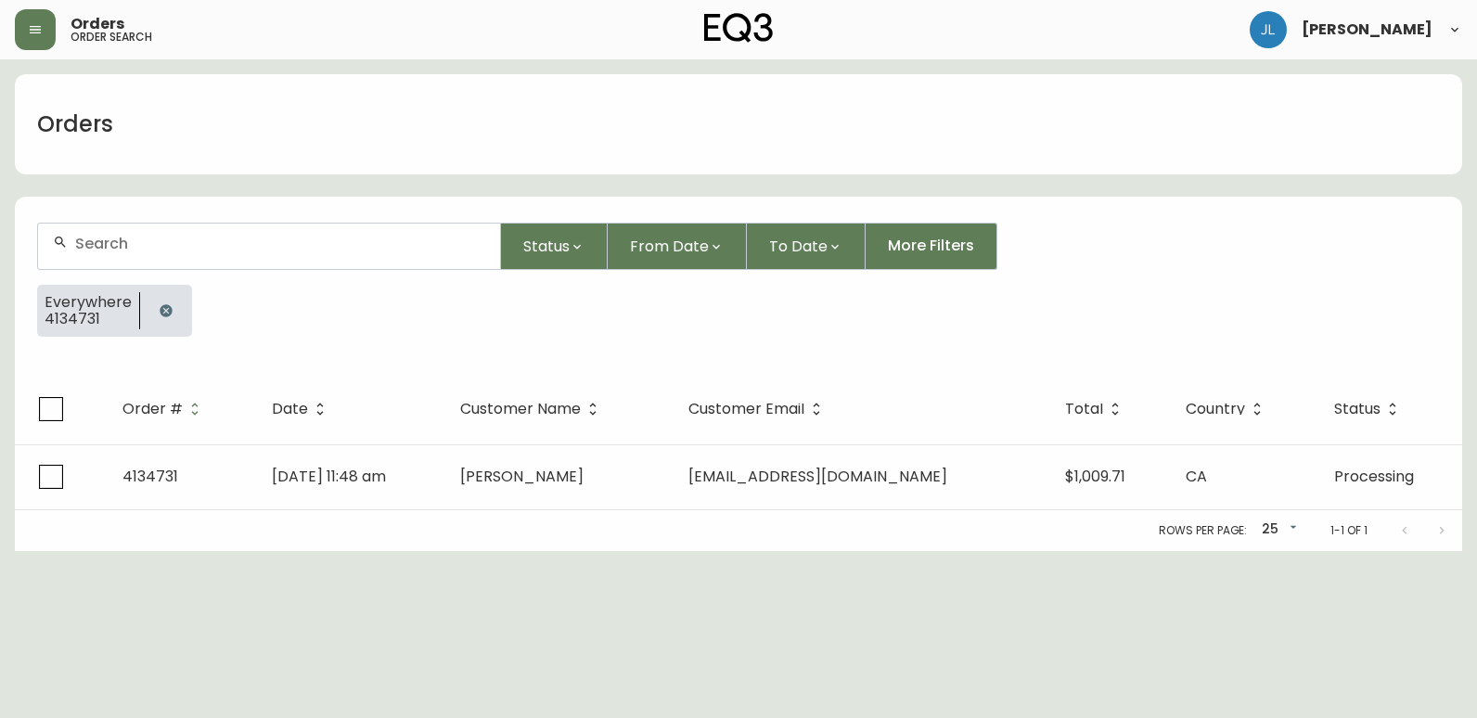
click at [161, 310] on icon "button" at bounding box center [166, 310] width 12 height 12
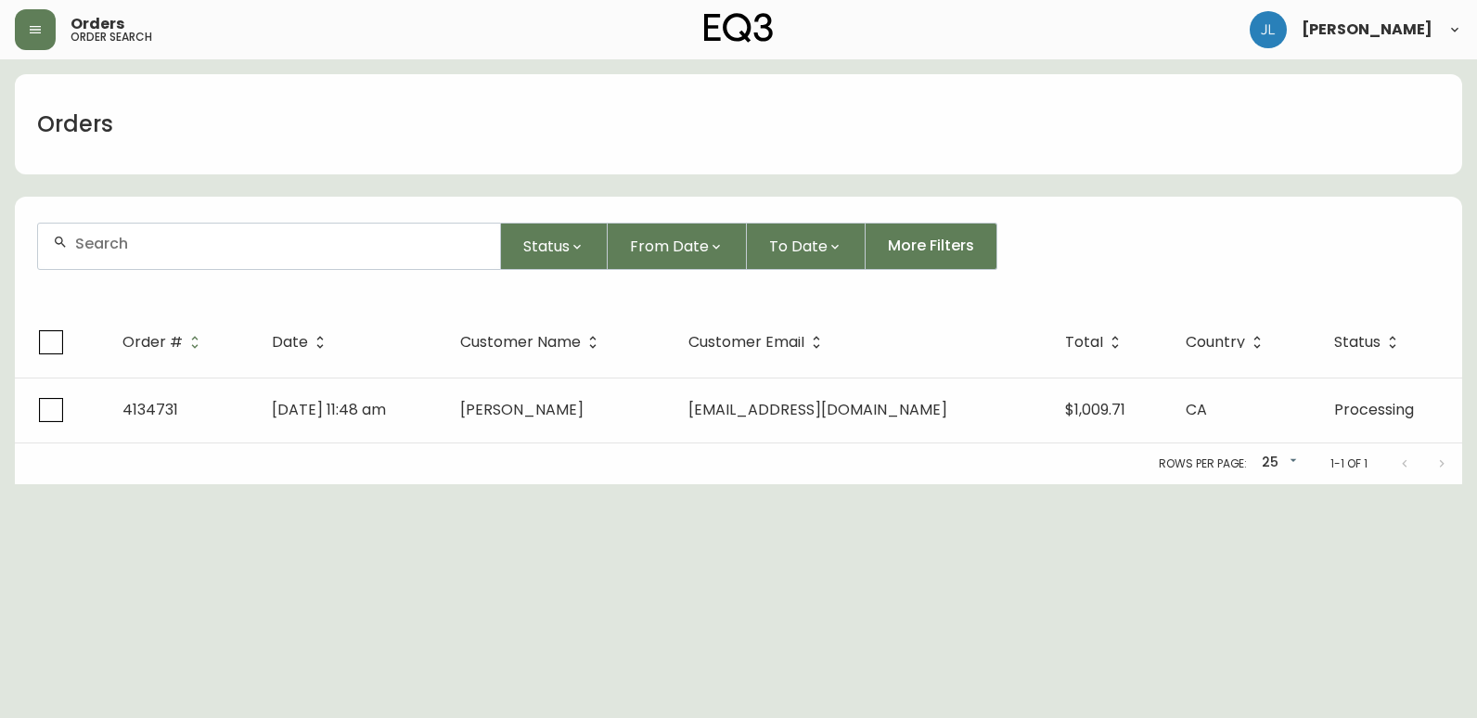
click at [185, 252] on div at bounding box center [269, 246] width 462 height 45
paste input "4132897"
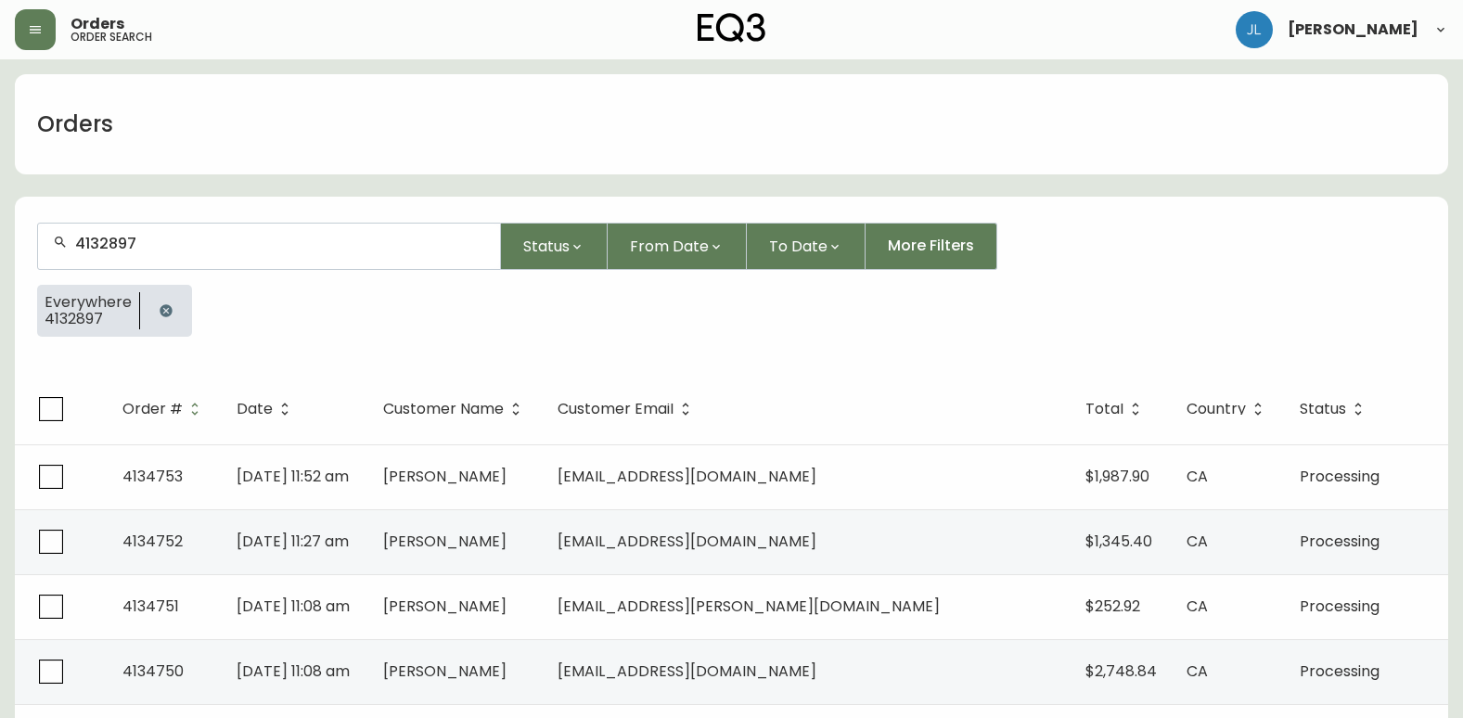
type input "4132897"
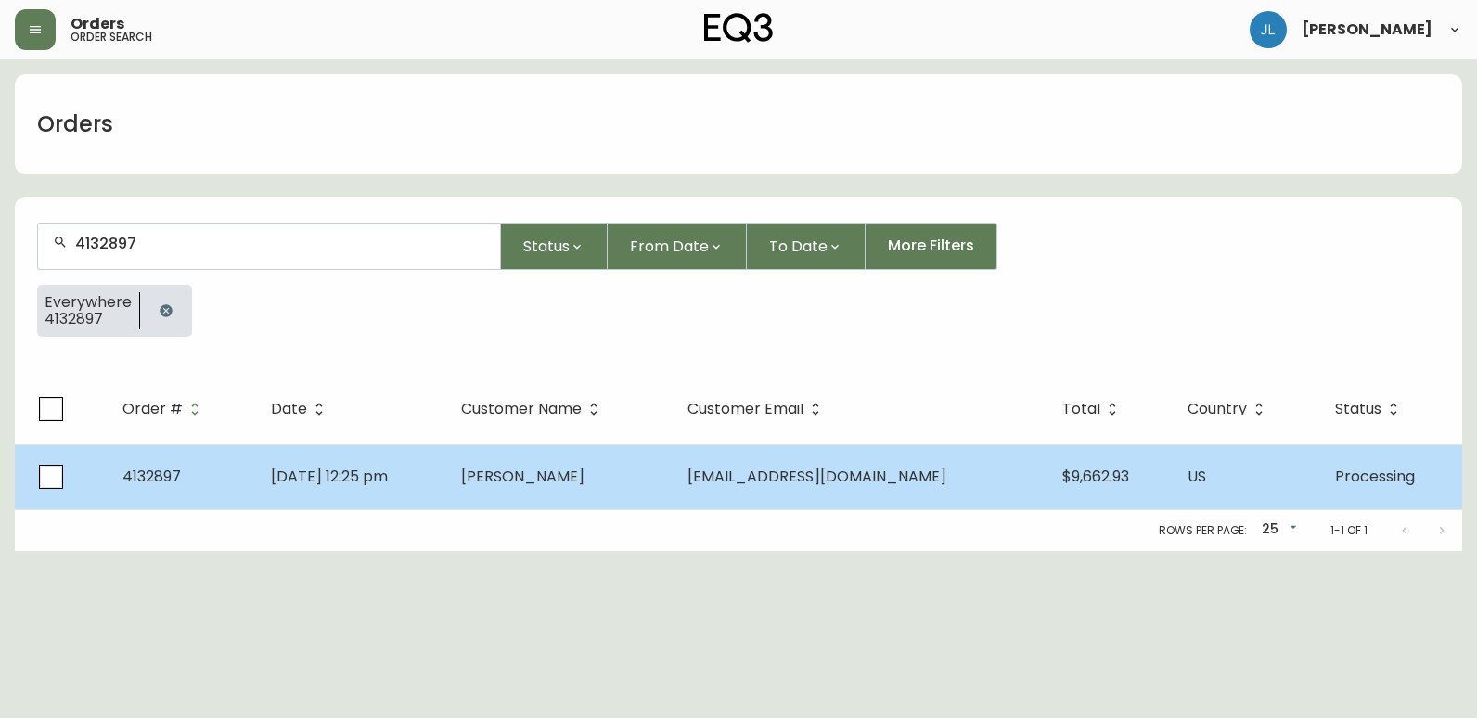
click at [446, 494] on td "[DATE] 12:25 pm" at bounding box center [351, 476] width 190 height 65
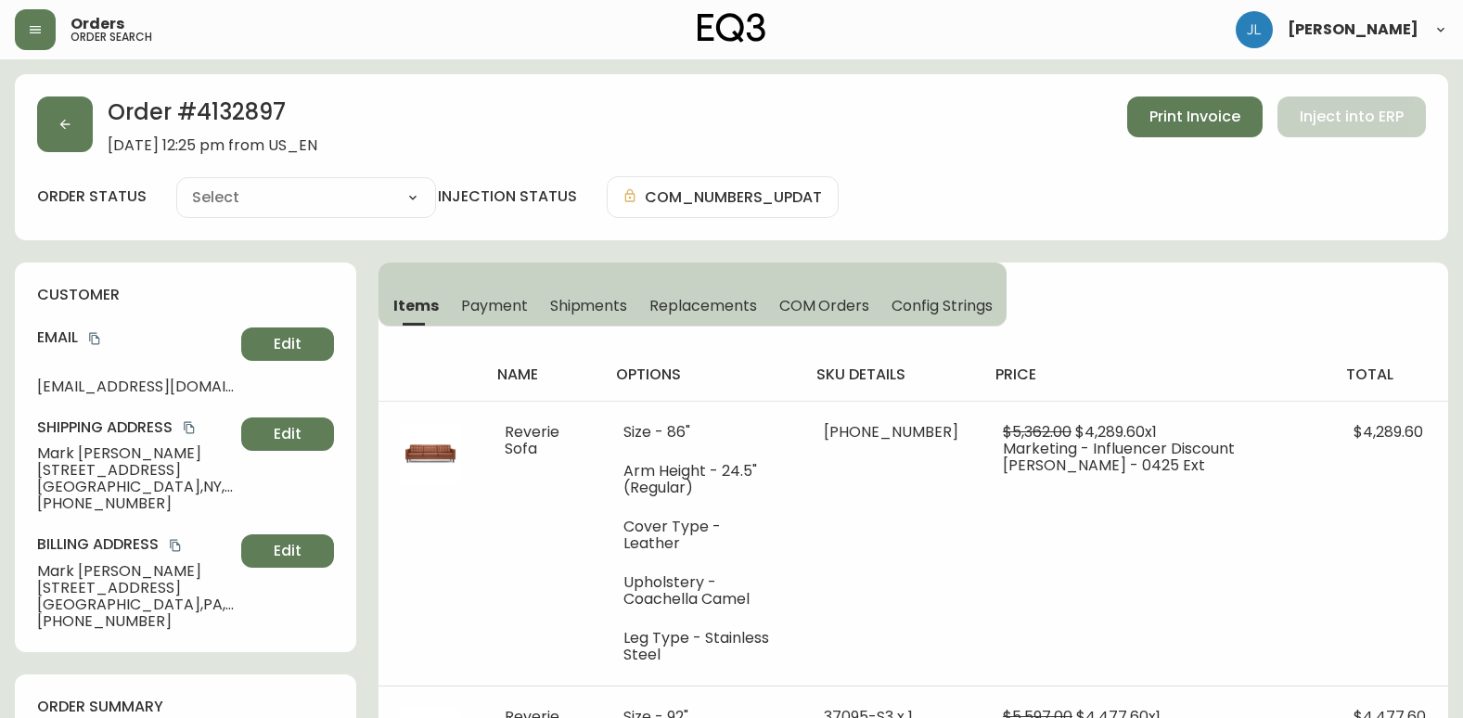
type input "Processing"
select select "PROCESSING"
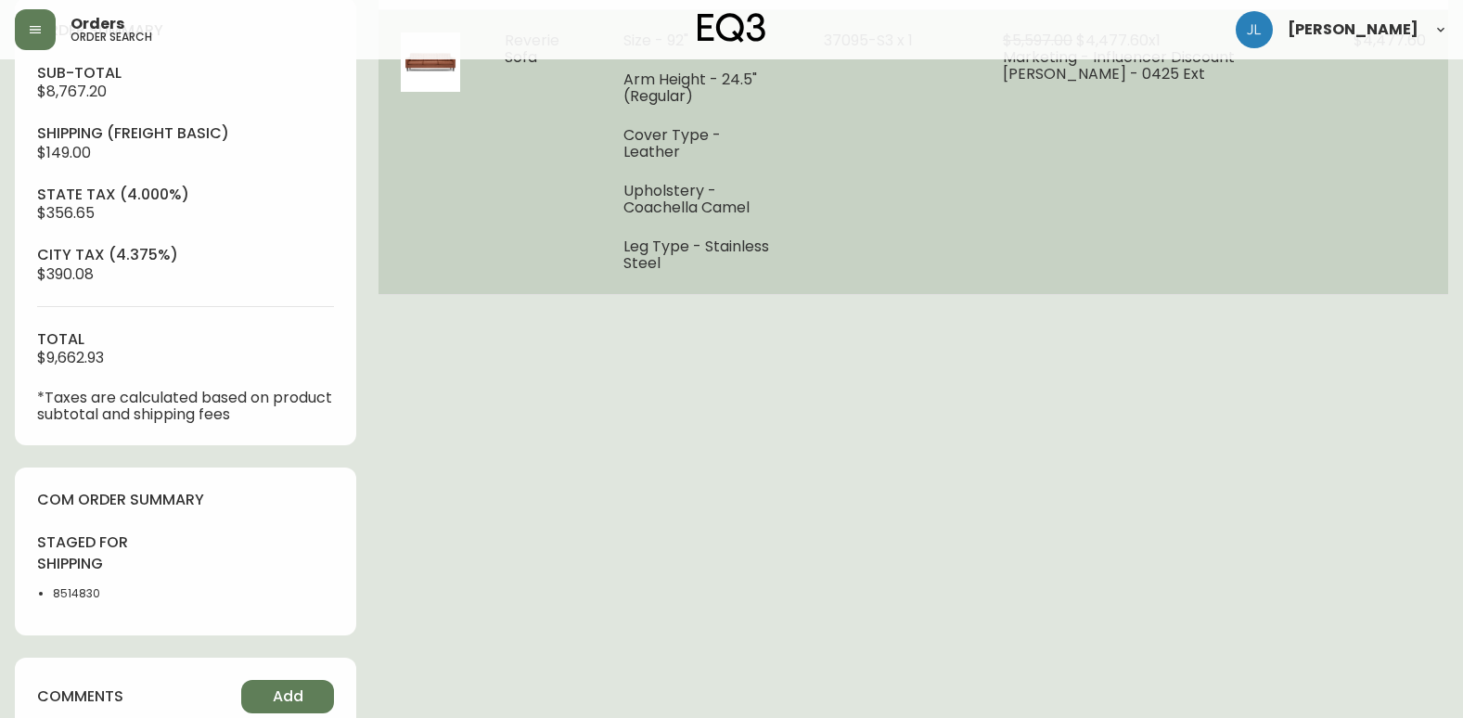
scroll to position [835, 0]
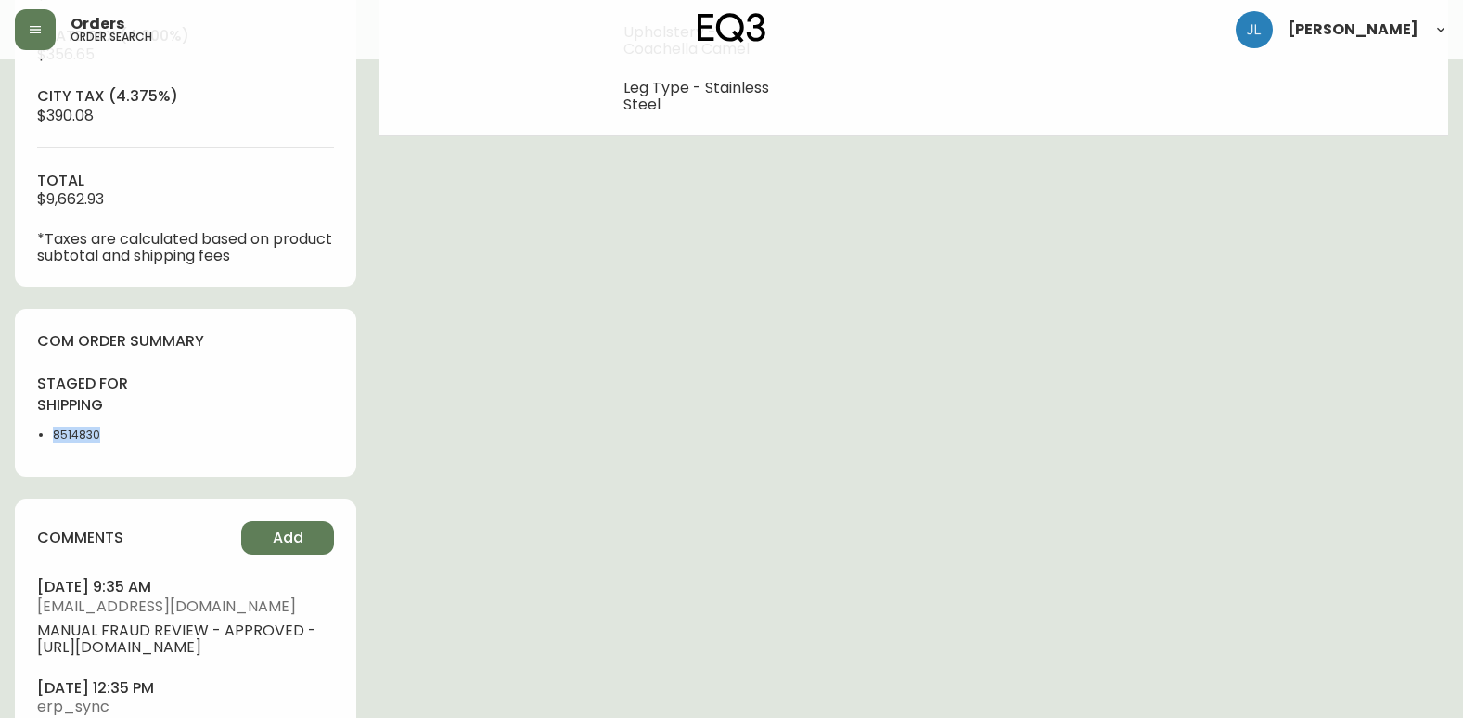
drag, startPoint x: 129, startPoint y: 442, endPoint x: 37, endPoint y: 436, distance: 92.1
click at [37, 436] on div "staged for shipping 8514830" at bounding box center [105, 414] width 137 height 81
copy li "8514830"
click at [529, 619] on div "Order # 4132897 [DATE] 12:25 pm from US_EN Print Invoice Inject into ERP order …" at bounding box center [731, 33] width 1433 height 1589
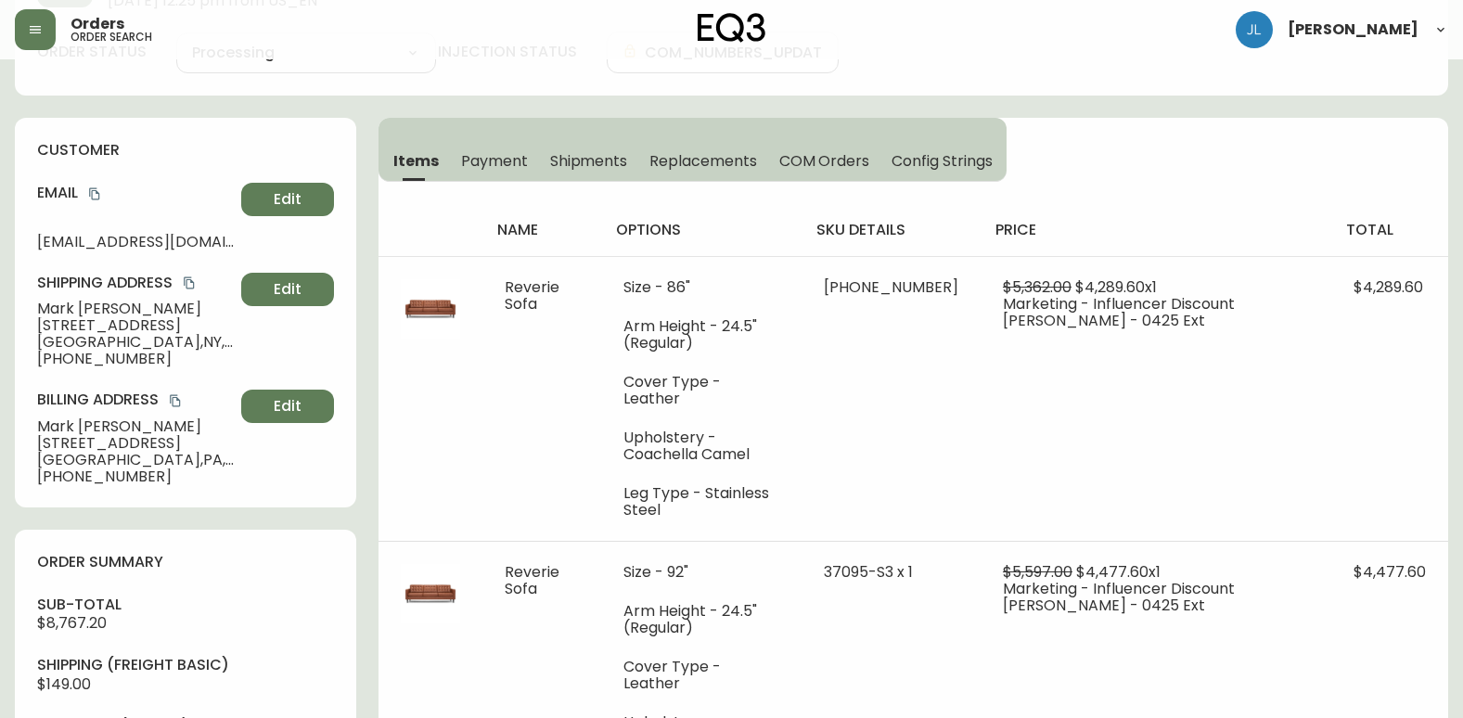
scroll to position [0, 0]
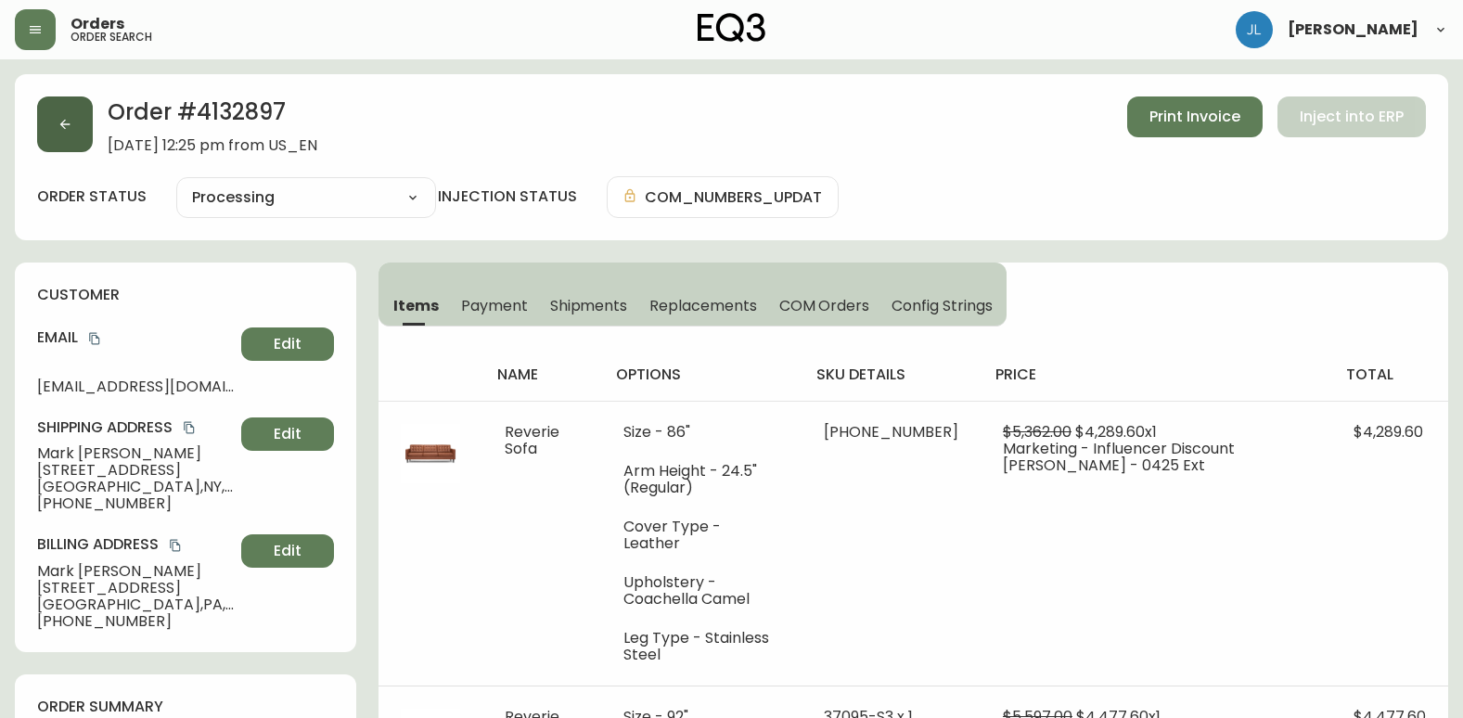
click at [71, 133] on button "button" at bounding box center [65, 124] width 56 height 56
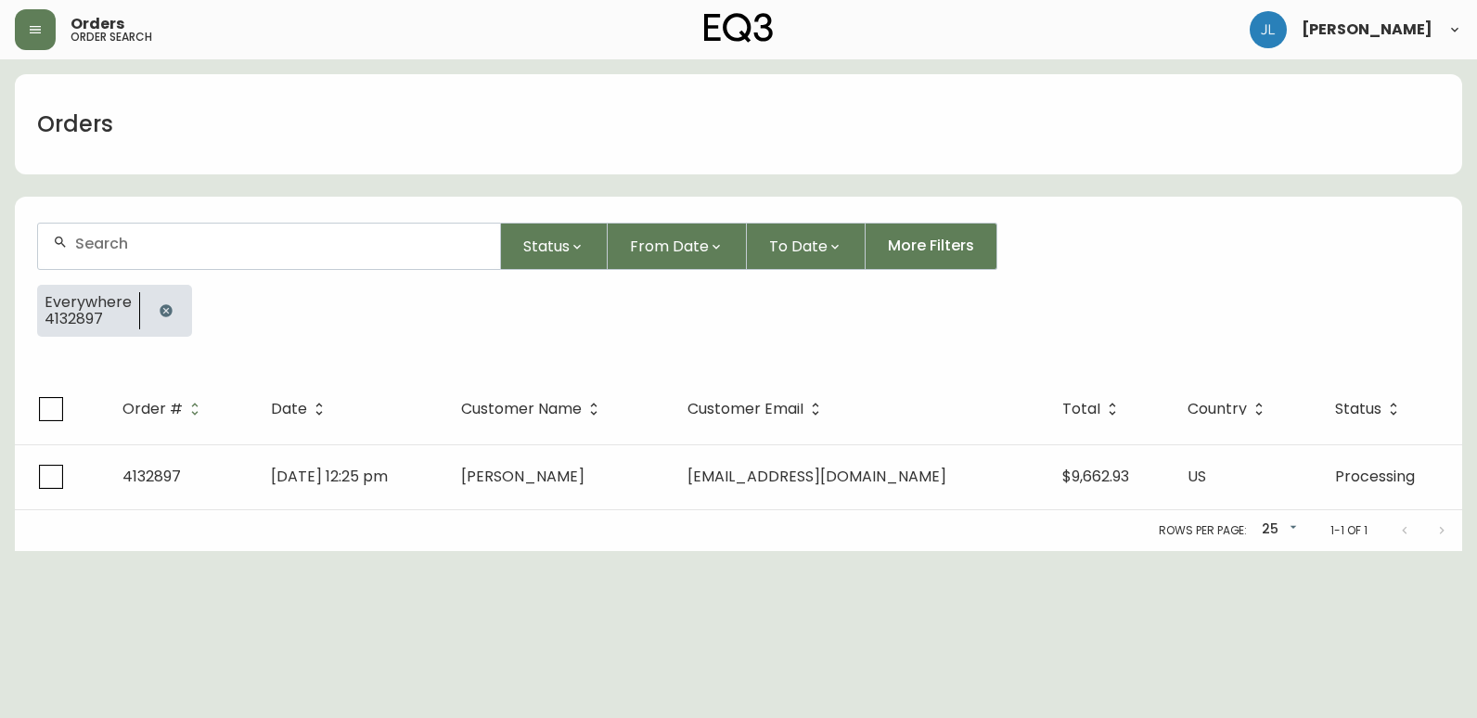
click at [162, 308] on icon "button" at bounding box center [166, 310] width 12 height 12
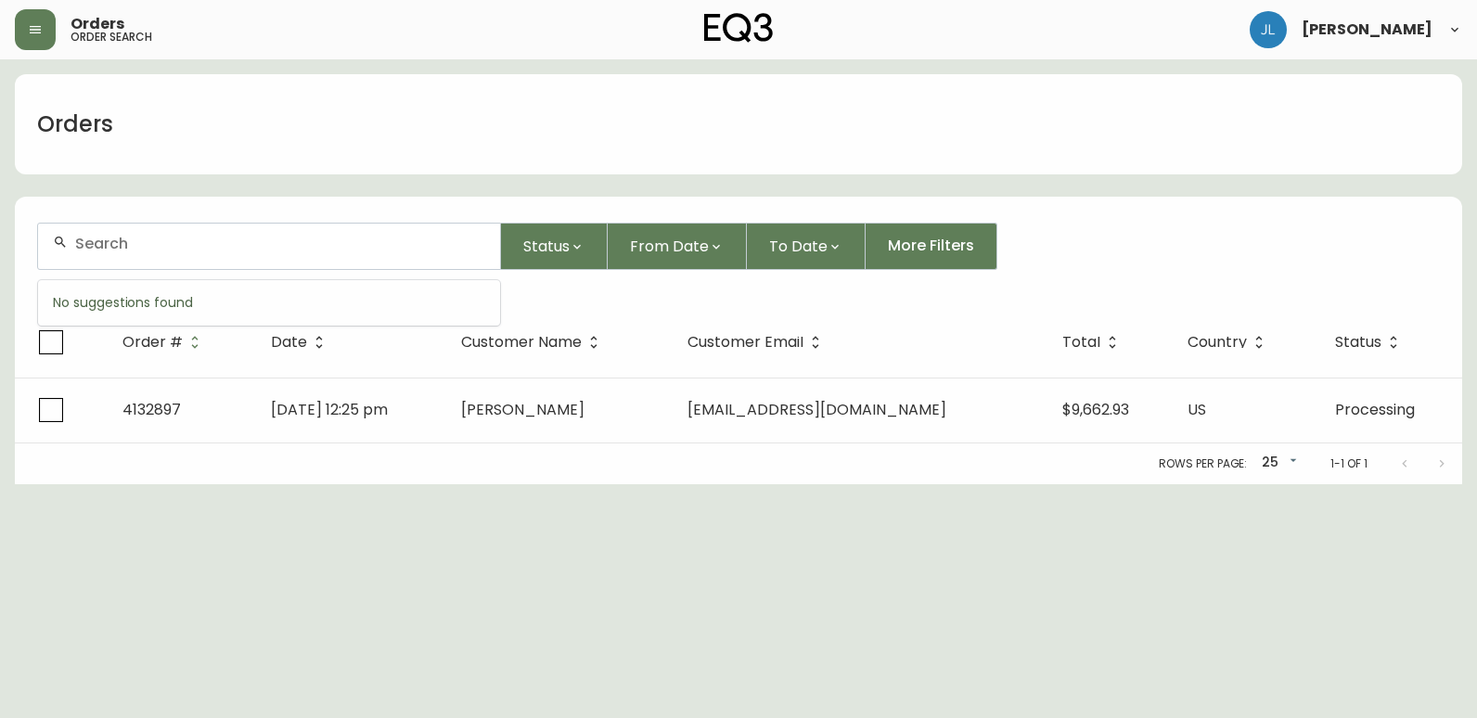
click at [161, 249] on input "text" at bounding box center [280, 244] width 410 height 18
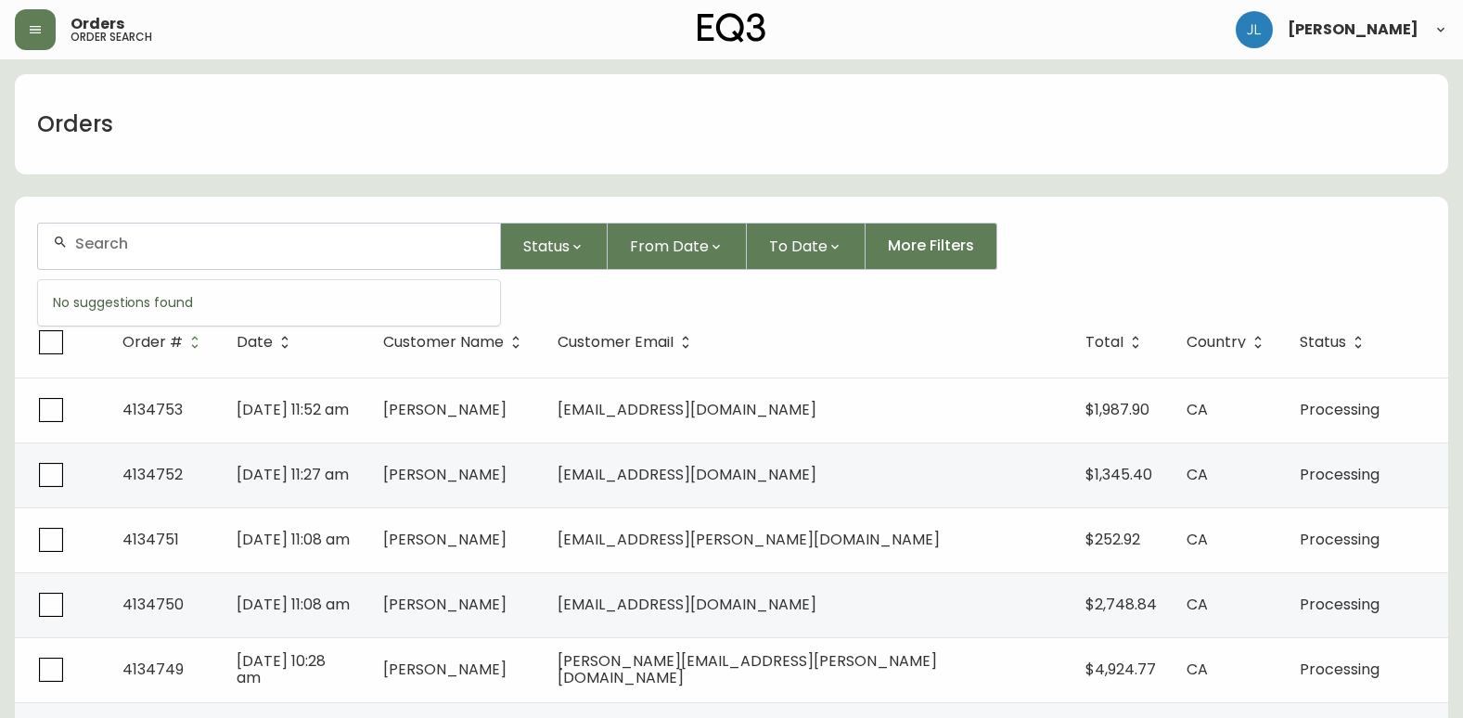
paste input "4133185"
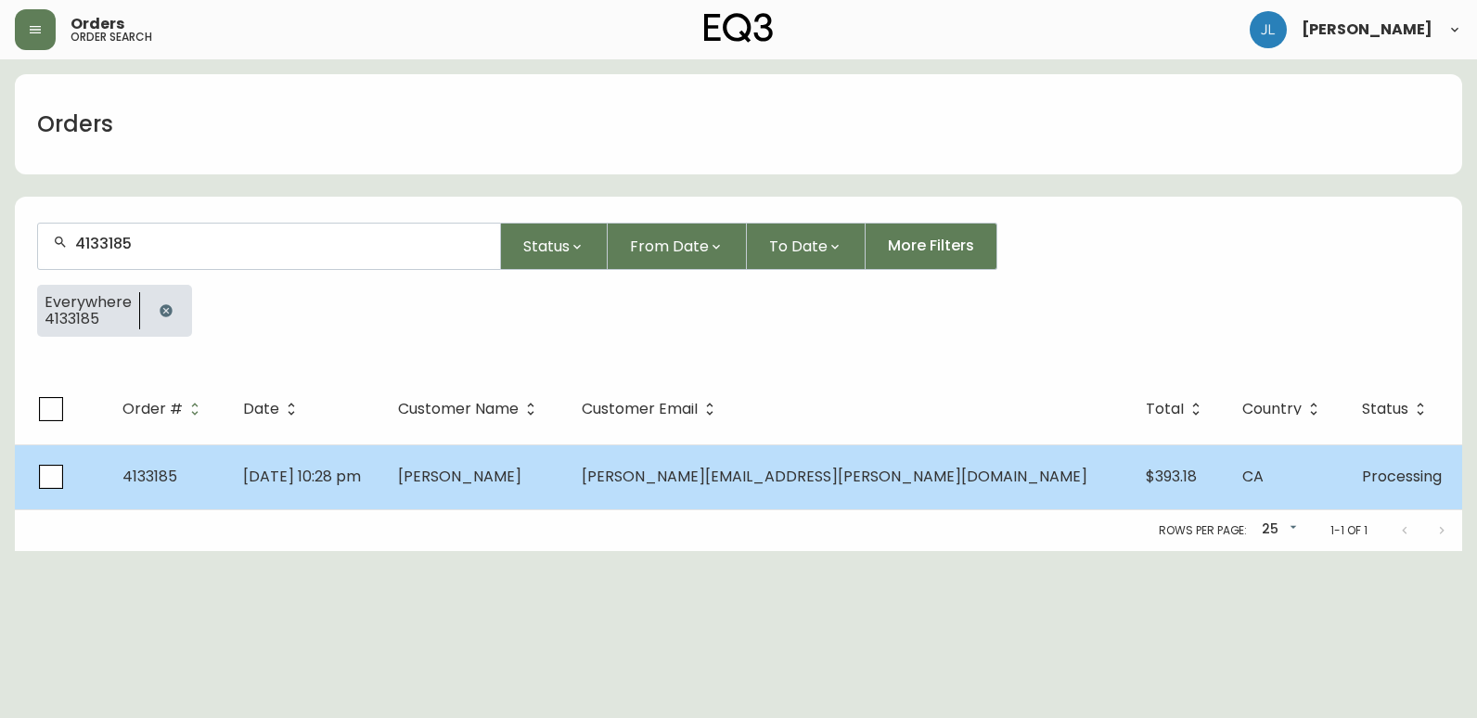
type input "4133185"
click at [567, 467] on td "[PERSON_NAME]" at bounding box center [475, 476] width 184 height 65
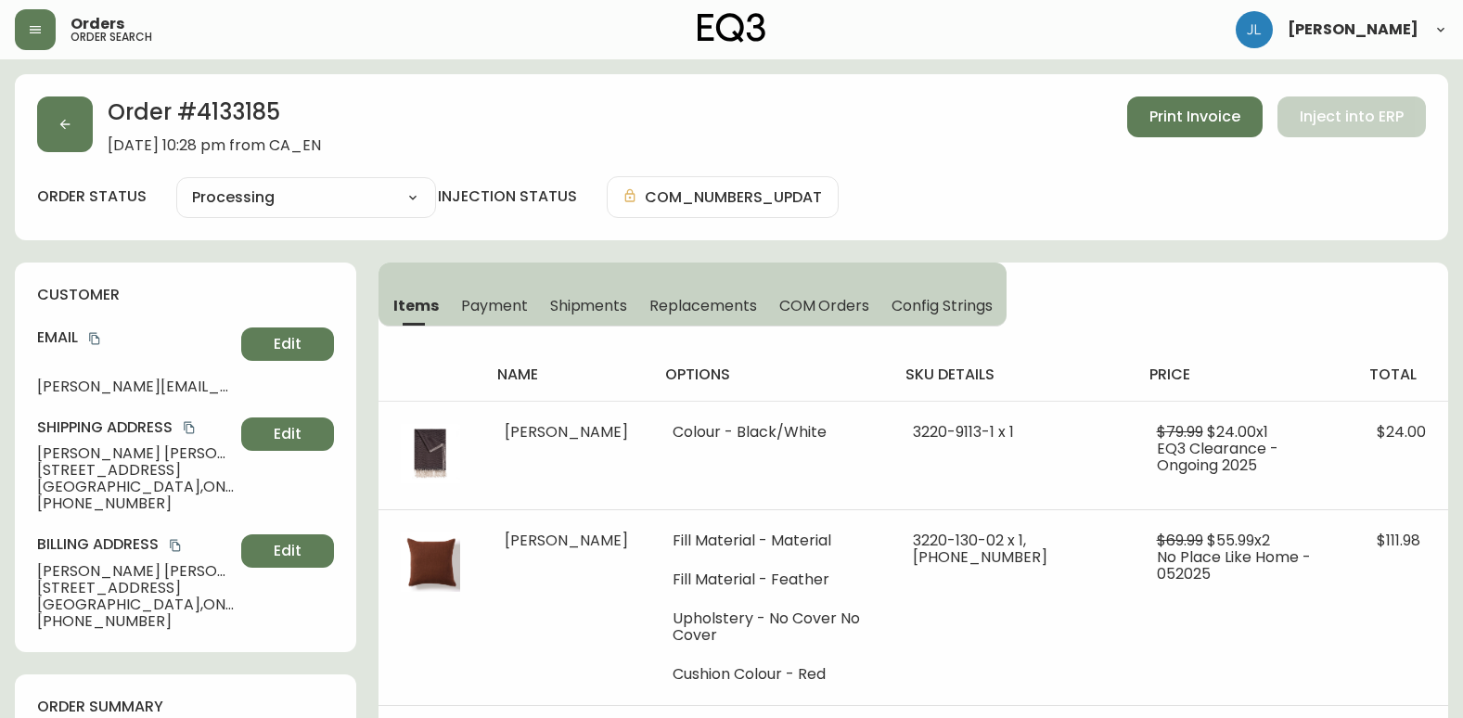
type input "Processing"
select select "PROCESSING"
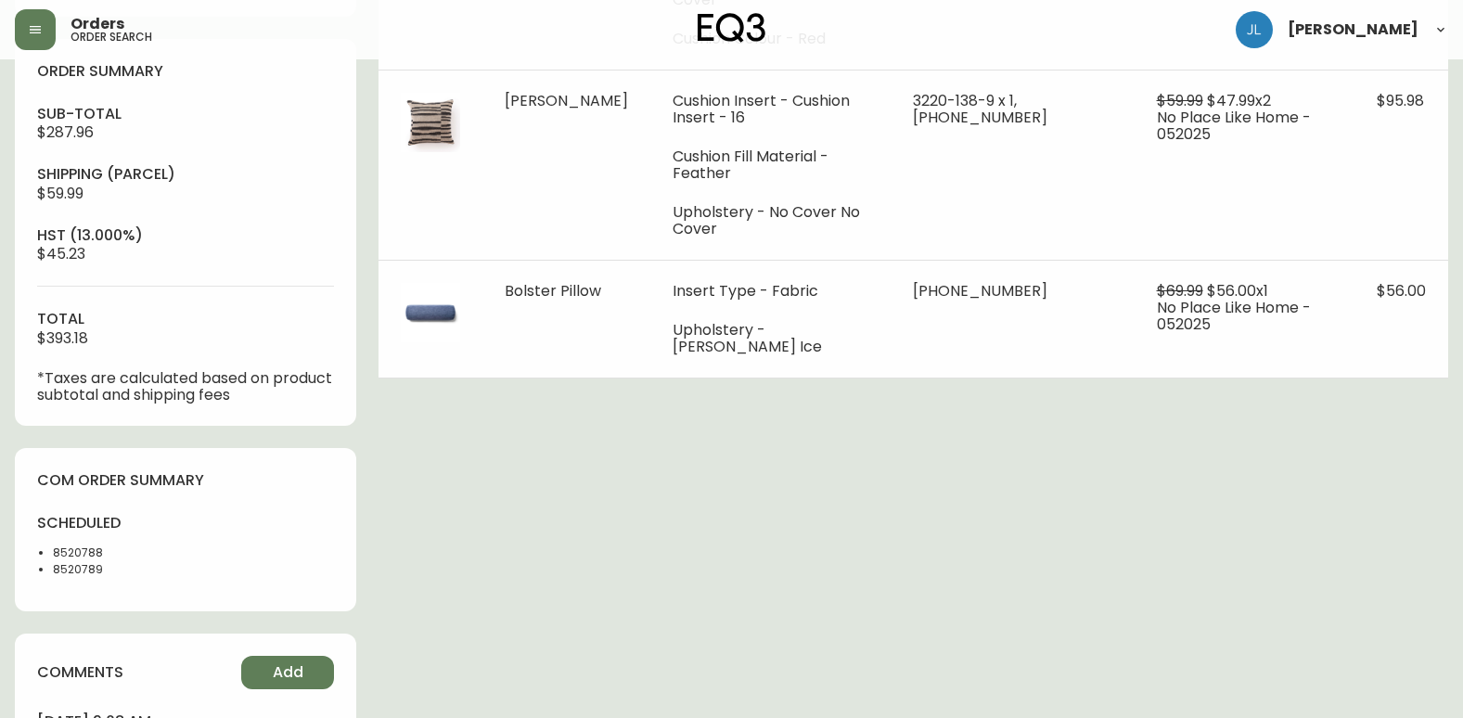
scroll to position [897, 0]
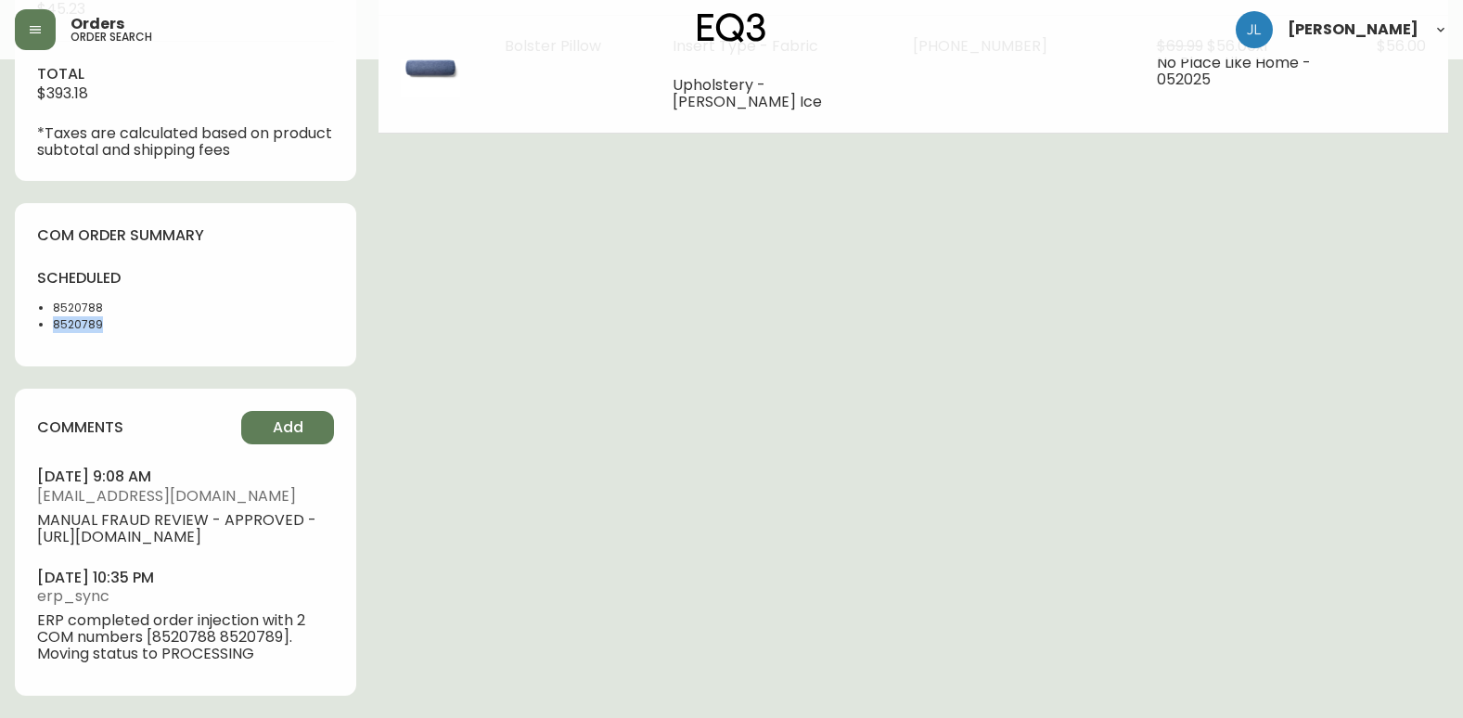
drag, startPoint x: 110, startPoint y: 308, endPoint x: 41, endPoint y: 311, distance: 69.6
click at [53, 316] on li "8520789" at bounding box center [114, 324] width 122 height 17
copy li "8520789"
drag, startPoint x: 105, startPoint y: 287, endPoint x: 36, endPoint y: 290, distance: 68.7
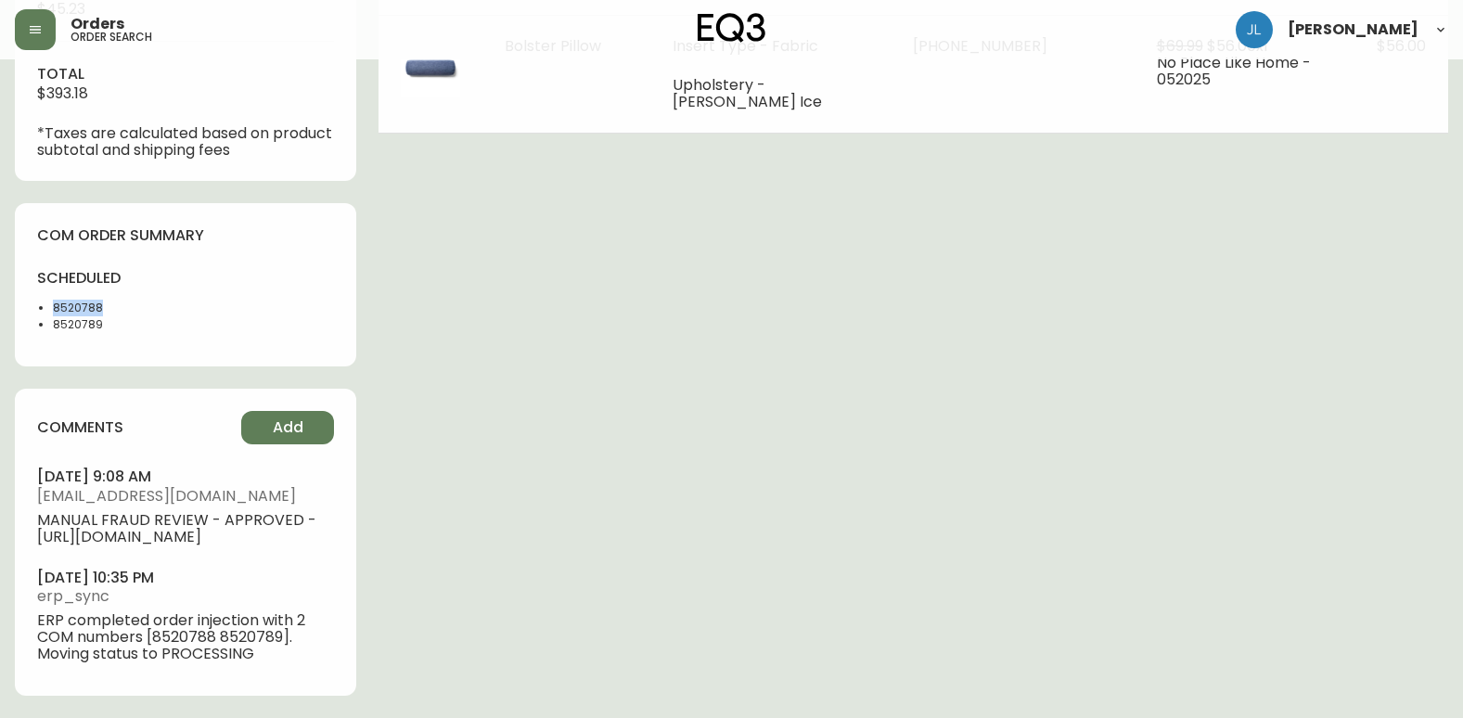
click at [36, 290] on div "com order summary scheduled 8520788 8520789" at bounding box center [185, 285] width 341 height 164
copy li "8520788"
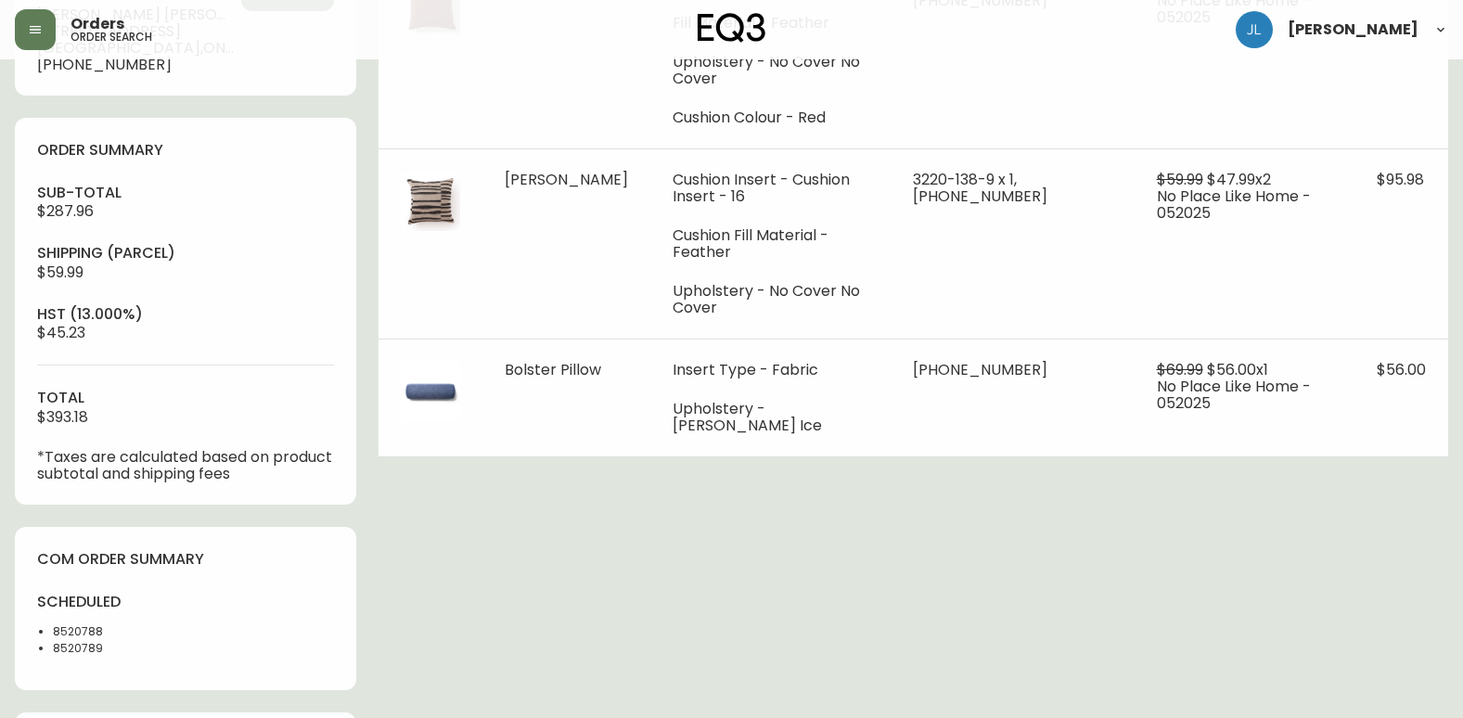
scroll to position [742, 0]
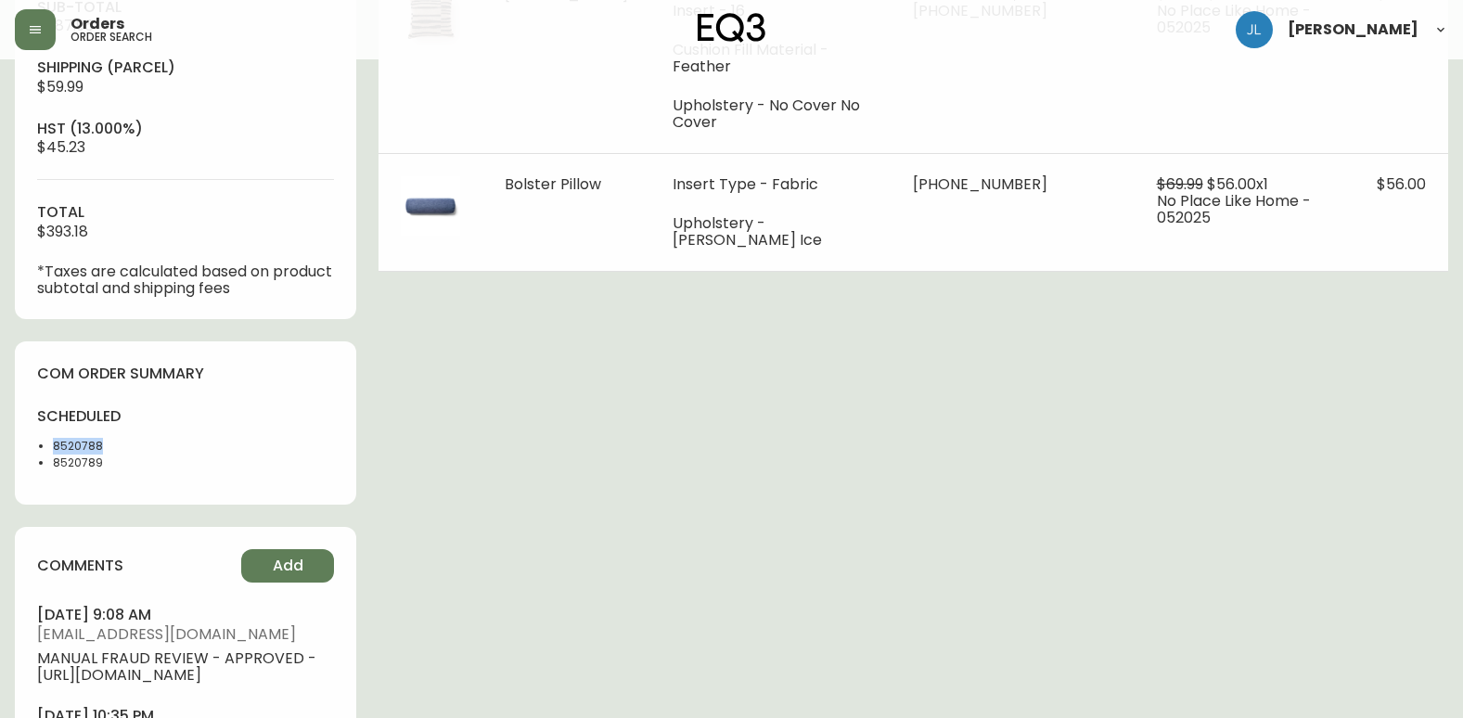
drag, startPoint x: 116, startPoint y: 445, endPoint x: 47, endPoint y: 447, distance: 68.7
click at [47, 447] on ul "8520788 8520789" at bounding box center [105, 454] width 137 height 33
copy li "8520788"
click at [102, 456] on li "8520789" at bounding box center [114, 463] width 122 height 17
drag, startPoint x: 104, startPoint y: 461, endPoint x: 23, endPoint y: 462, distance: 80.7
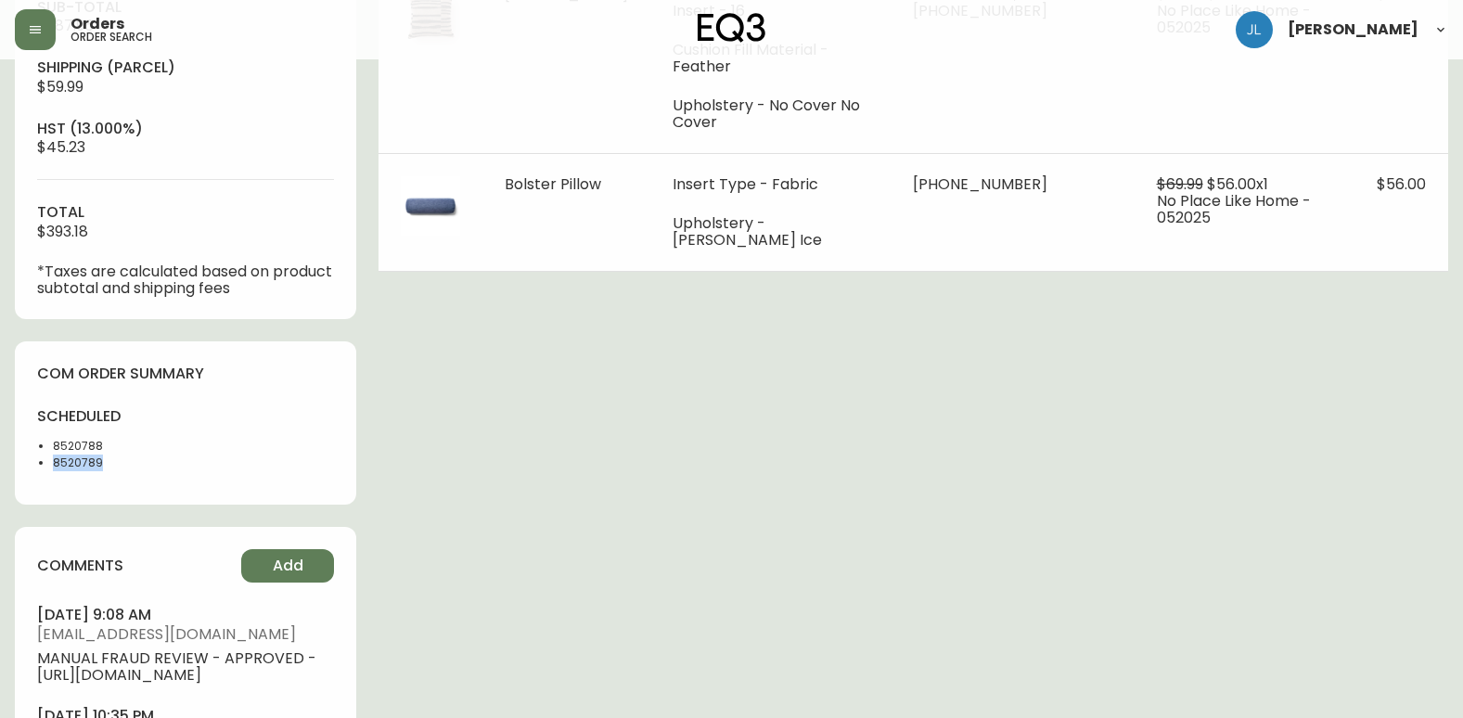
click at [23, 462] on div "com order summary scheduled 8520788 8520789" at bounding box center [185, 423] width 341 height 164
copy li "8520789"
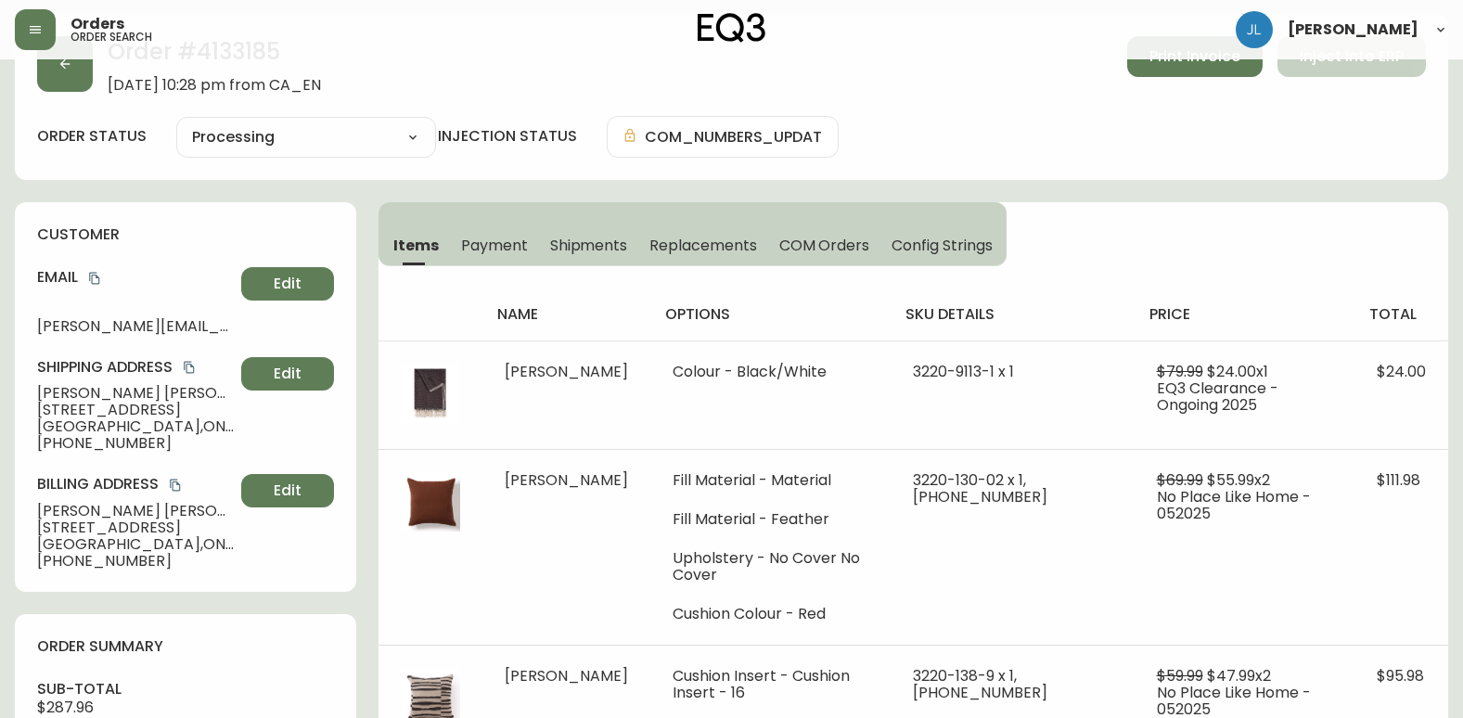
scroll to position [0, 0]
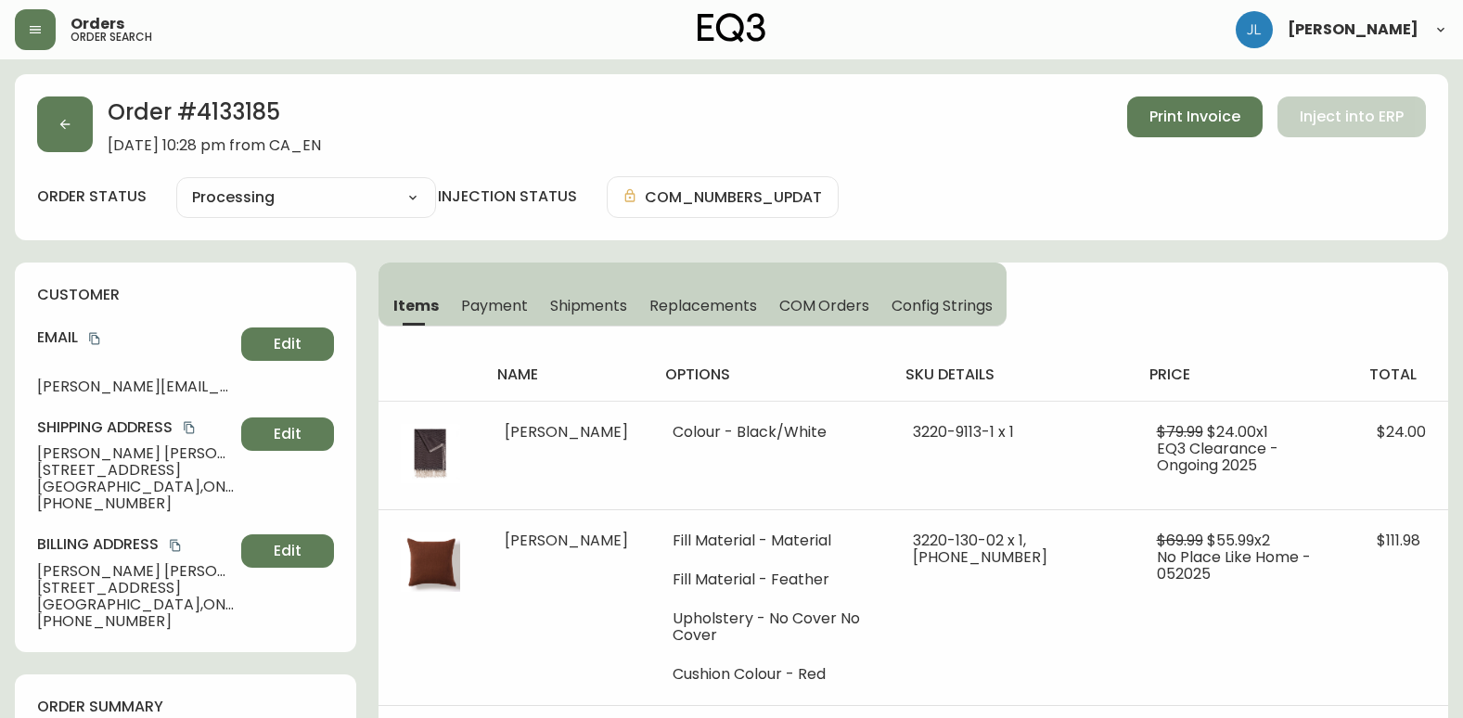
drag, startPoint x: 500, startPoint y: 23, endPoint x: 430, endPoint y: 24, distance: 69.6
click at [500, 23] on div "Orders order search [PERSON_NAME]" at bounding box center [731, 29] width 1433 height 59
drag, startPoint x: 276, startPoint y: 111, endPoint x: 265, endPoint y: 113, distance: 10.4
click at [265, 113] on h2 "Order # 4133185" at bounding box center [214, 116] width 213 height 41
click at [59, 99] on button "button" at bounding box center [65, 124] width 56 height 56
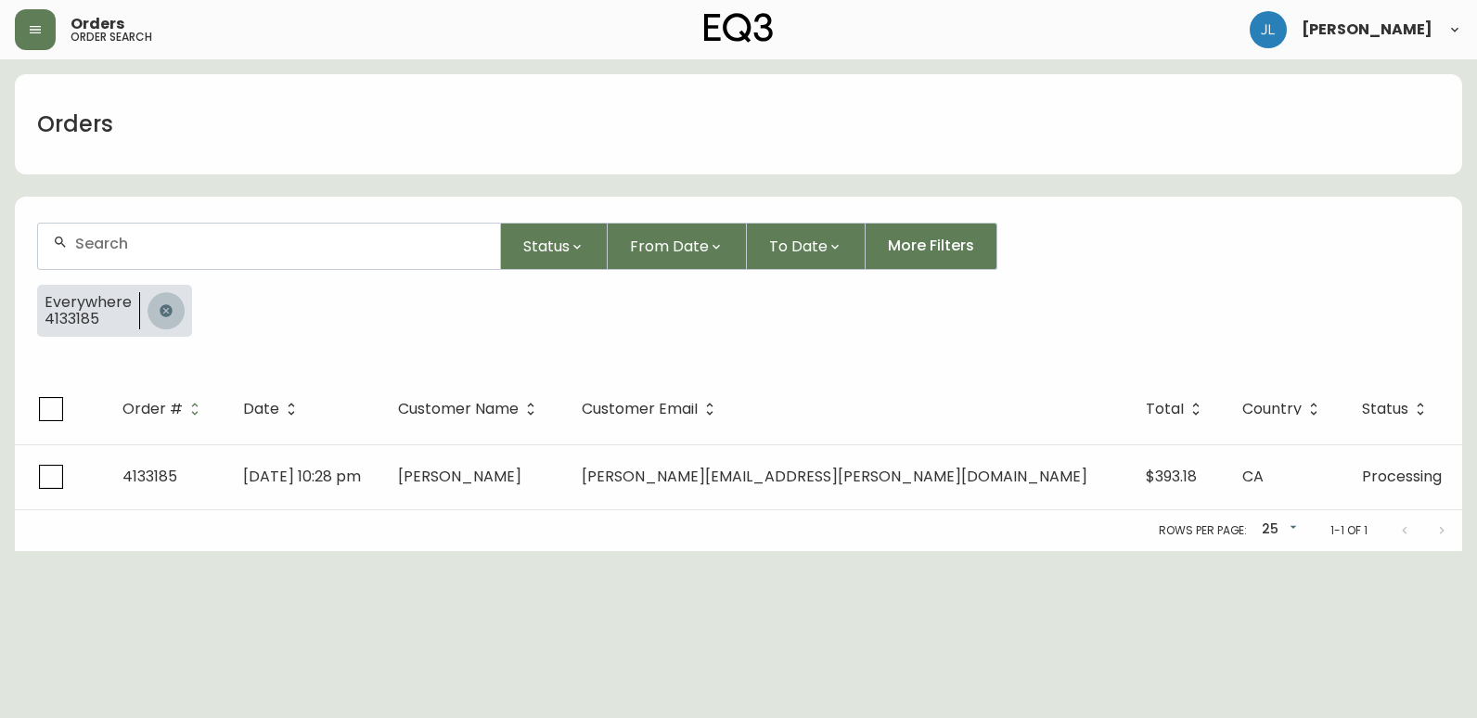
click at [161, 310] on icon "button" at bounding box center [166, 310] width 12 height 12
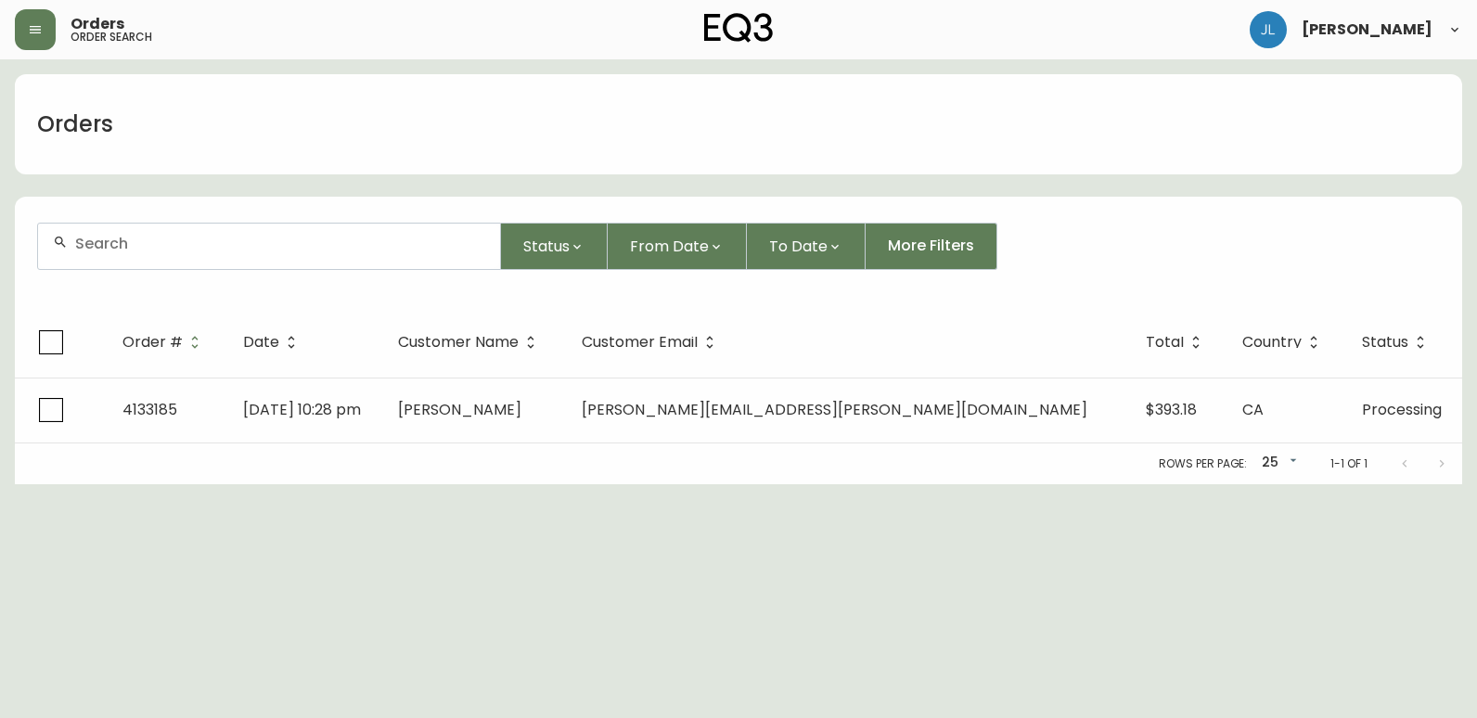
click at [154, 245] on input "text" at bounding box center [280, 244] width 410 height 18
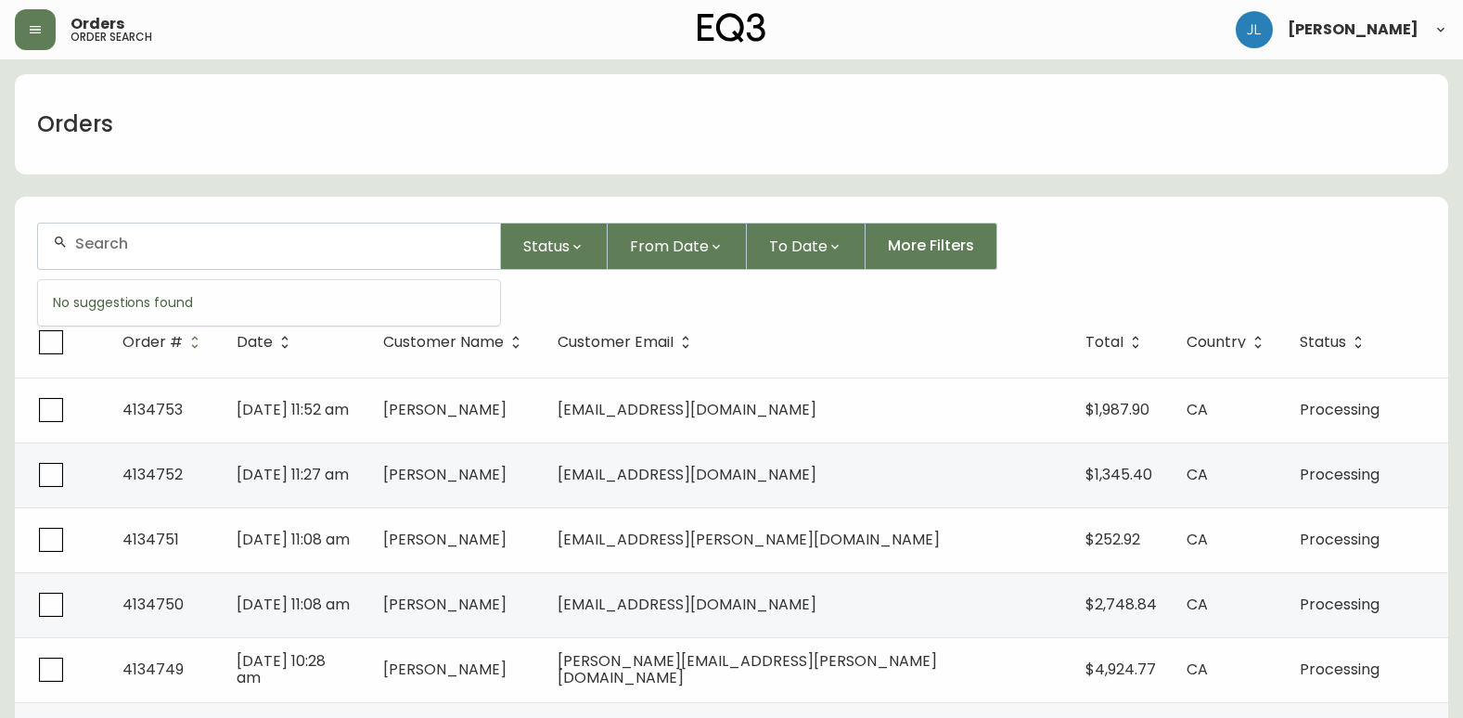
paste input "4133862"
type input "4133862"
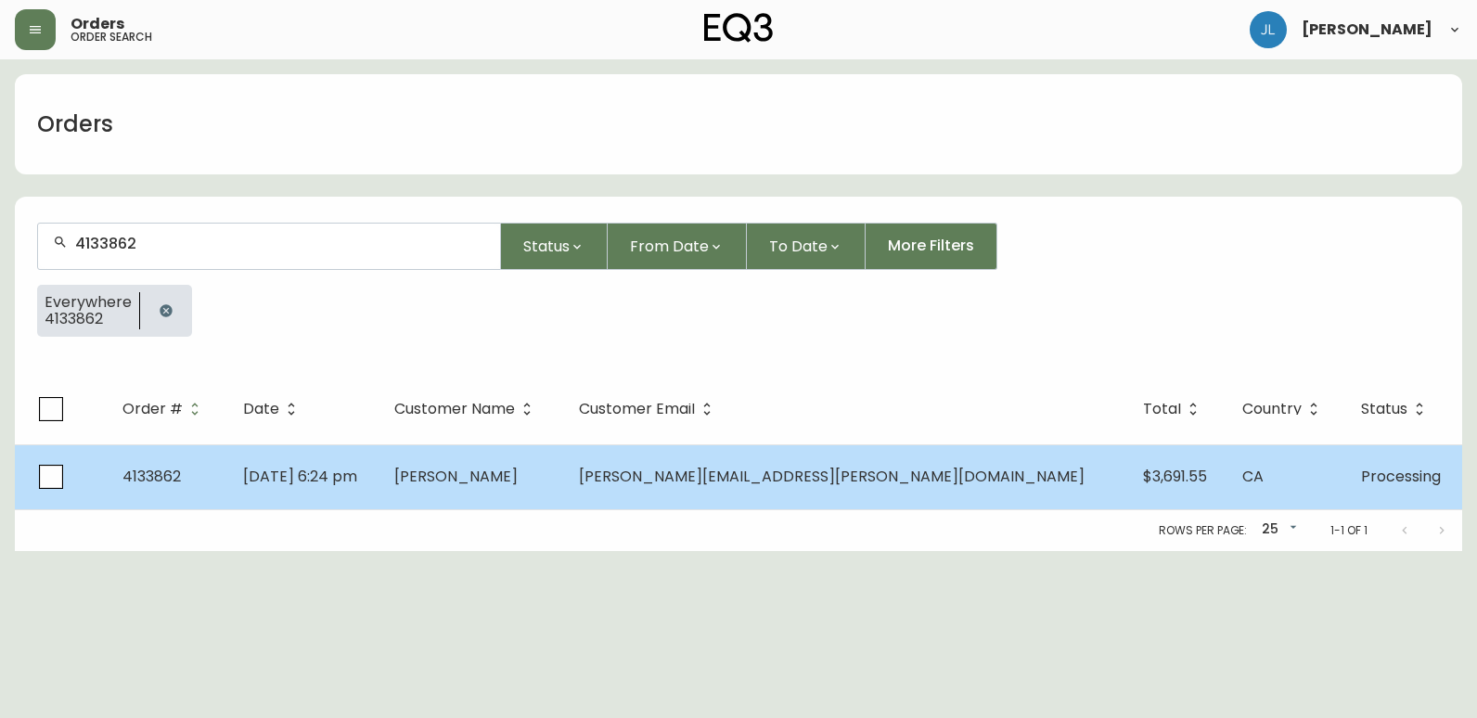
click at [380, 493] on td "[DATE] 6:24 pm" at bounding box center [304, 476] width 152 height 65
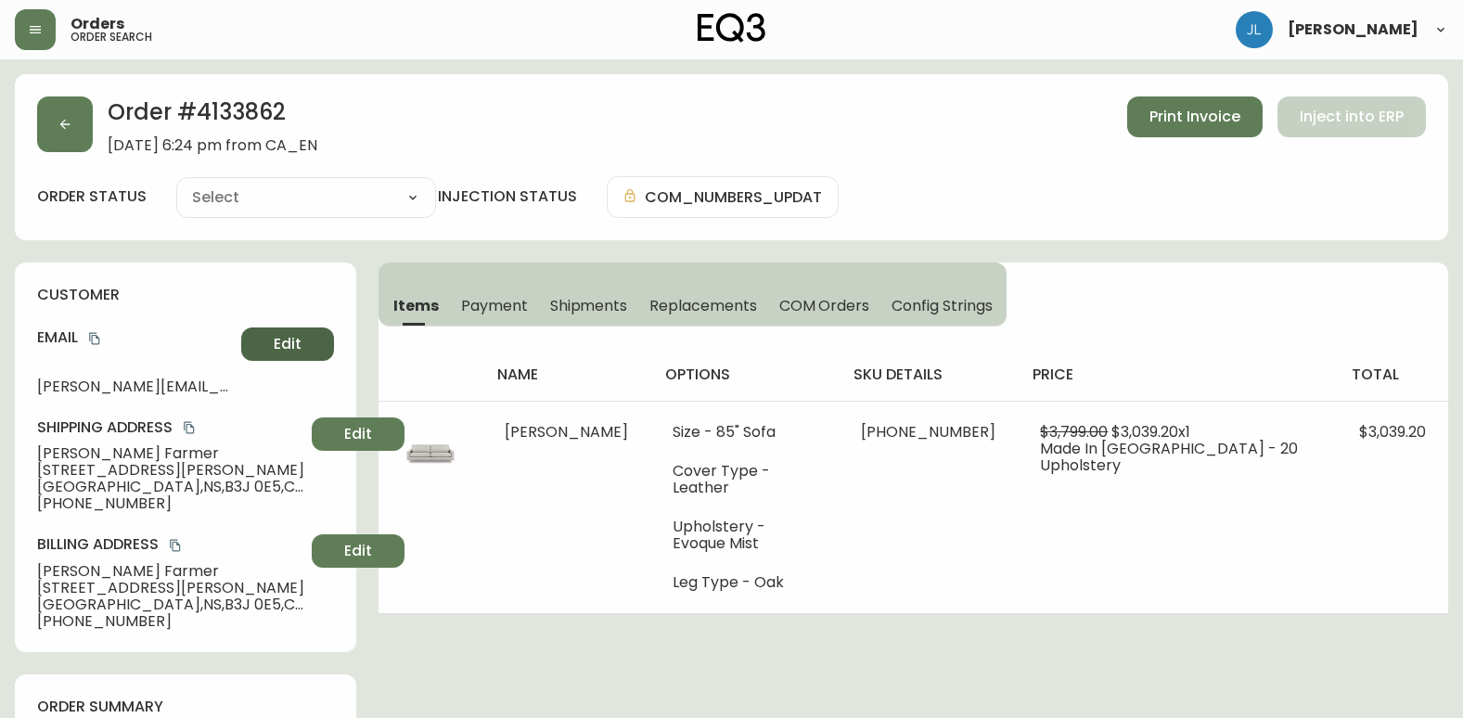
type input "Processing"
select select "PROCESSING"
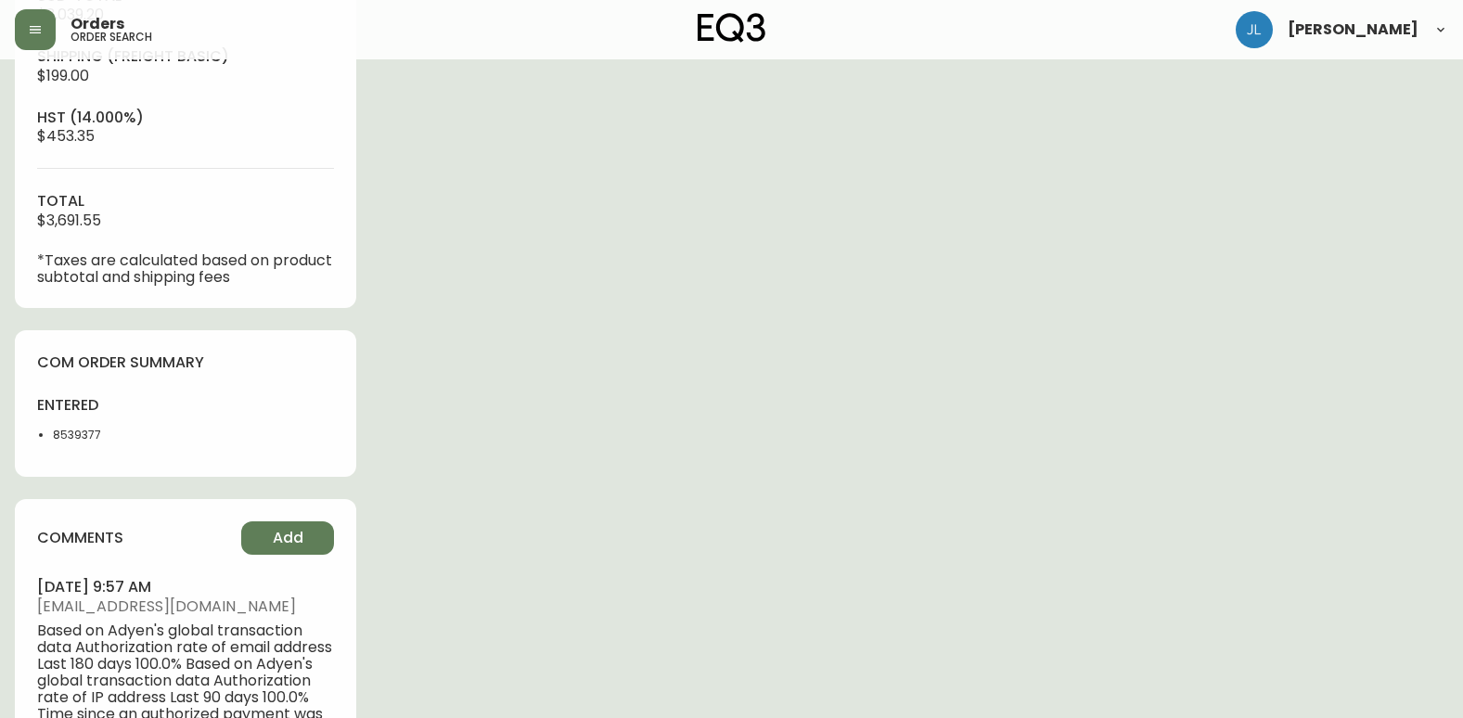
scroll to position [742, 0]
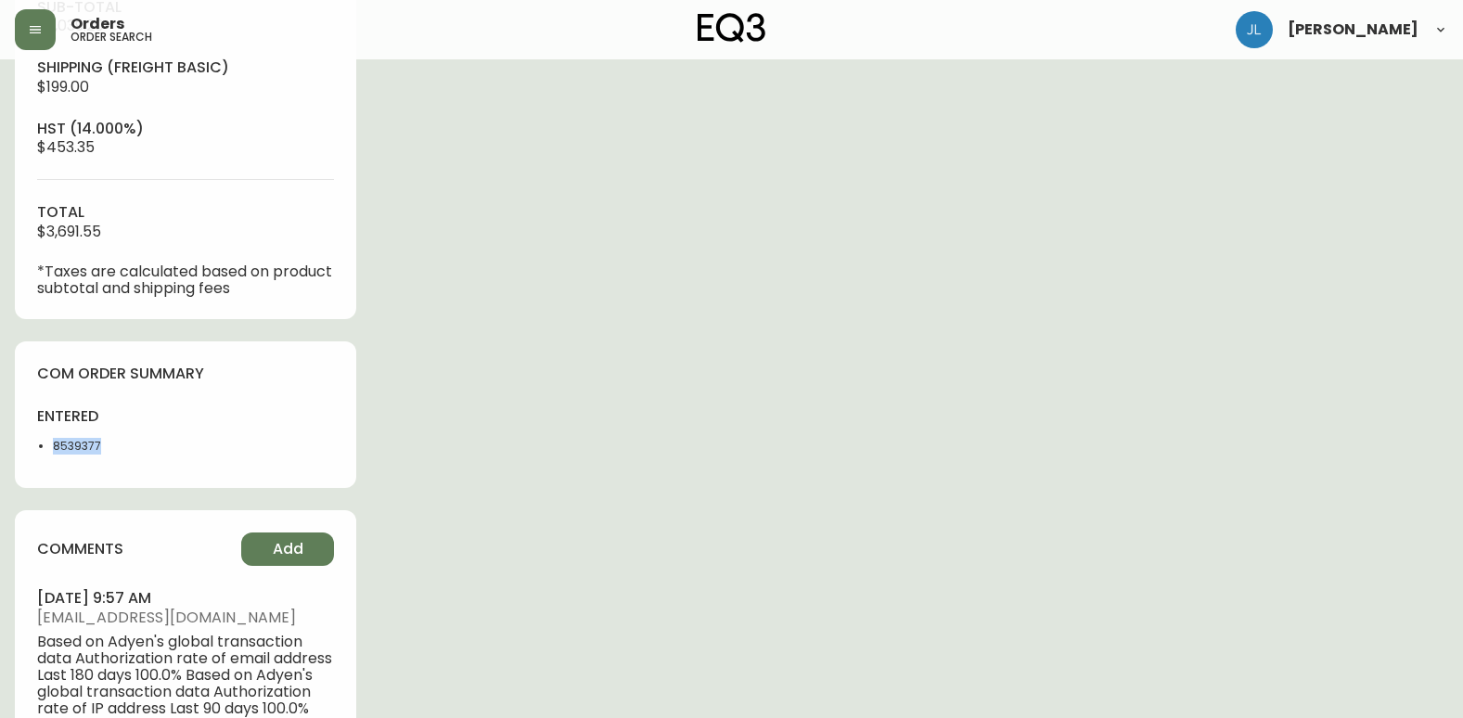
drag, startPoint x: 118, startPoint y: 450, endPoint x: 53, endPoint y: 454, distance: 65.0
click at [53, 454] on li "8539377" at bounding box center [114, 446] width 122 height 17
drag, startPoint x: 714, startPoint y: 622, endPoint x: 699, endPoint y: 609, distance: 20.4
click at [716, 620] on div "Order # 4133862 [DATE] 6:24 pm from CA_EN Print Invoice Inject into ERP order s…" at bounding box center [731, 178] width 1433 height 1692
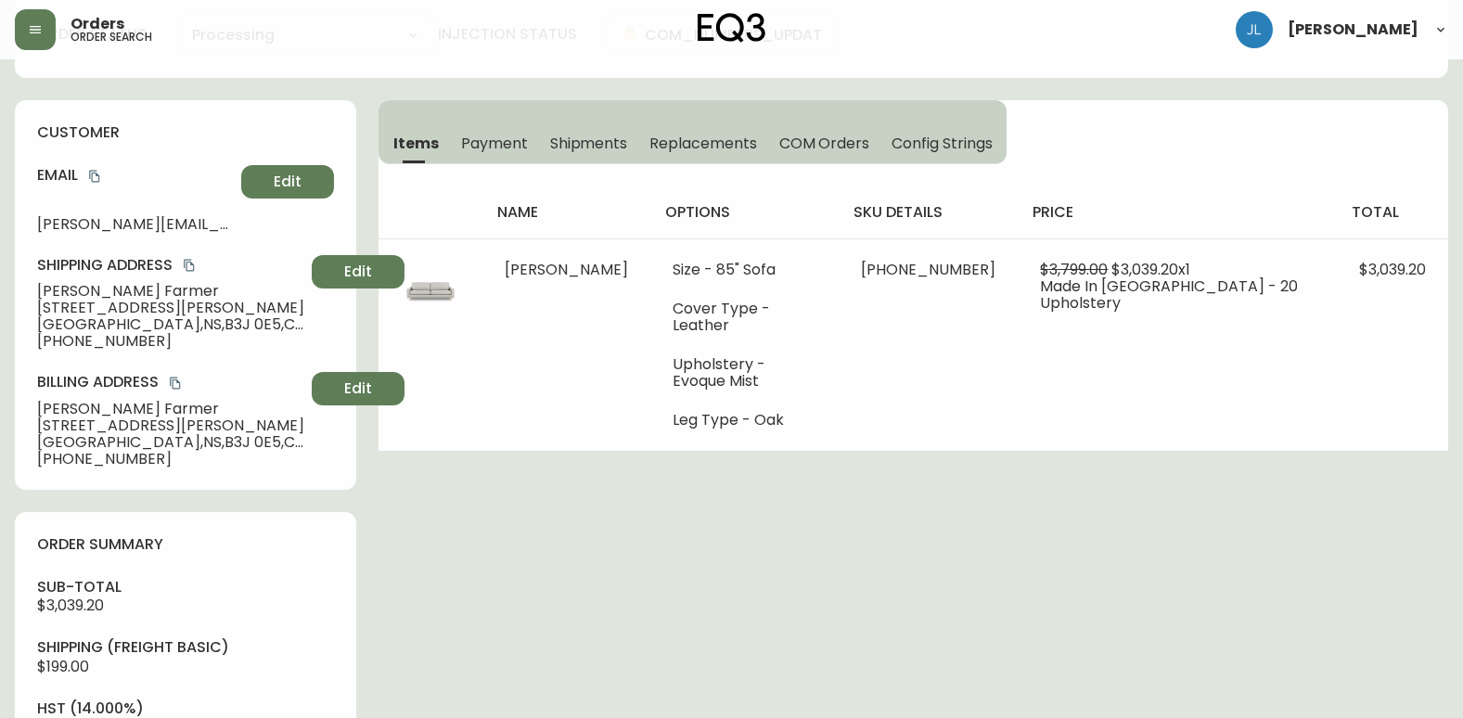
scroll to position [0, 0]
